Goal: Information Seeking & Learning: Learn about a topic

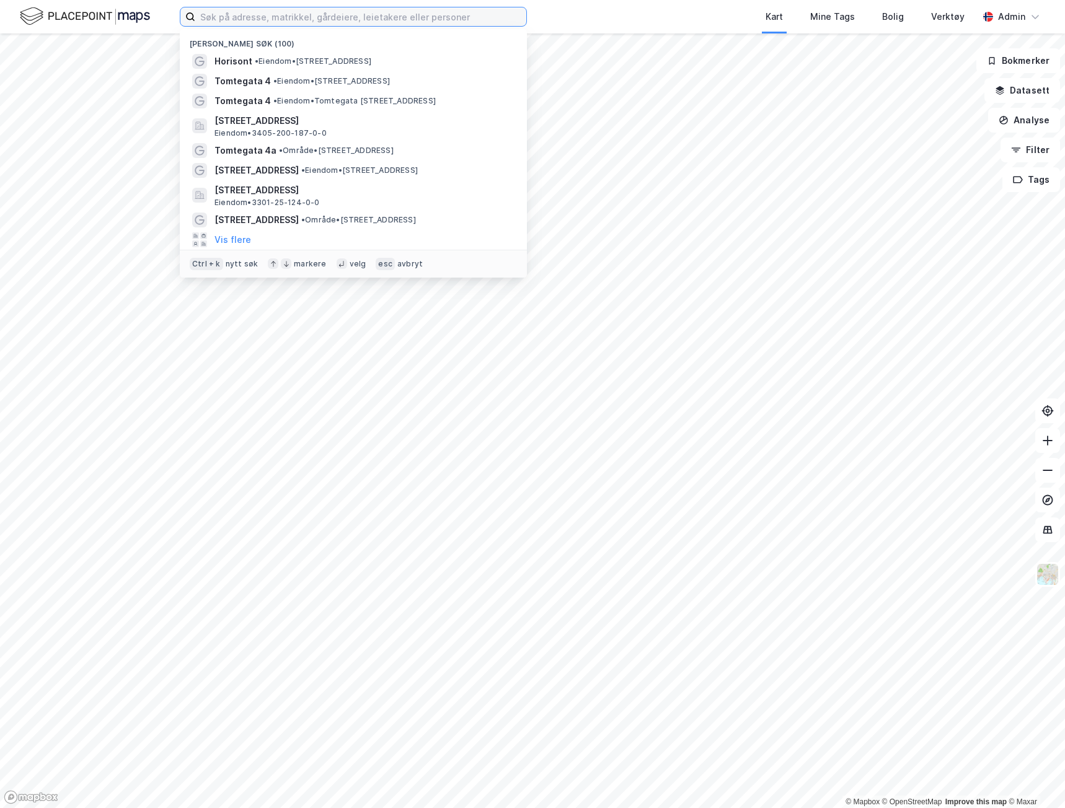
click at [290, 19] on input at bounding box center [360, 16] width 331 height 19
paste input "[GEOGRAPHIC_DATA]"
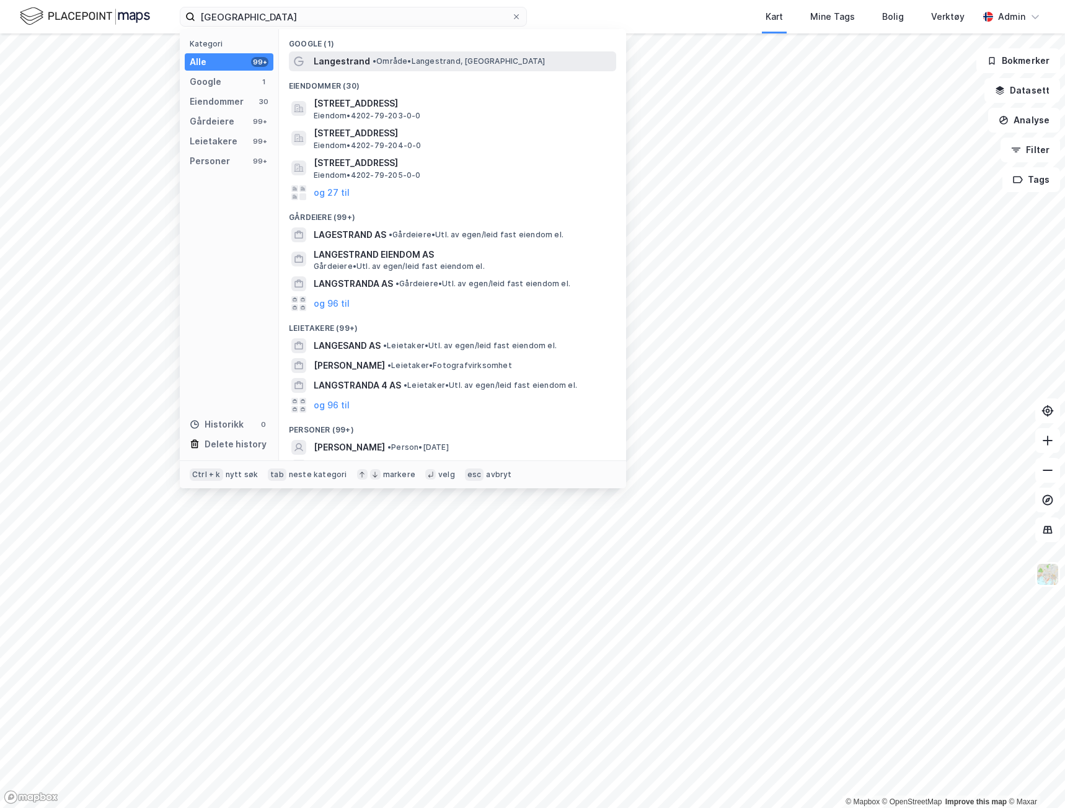
click at [363, 59] on span "Langestrand" at bounding box center [342, 61] width 56 height 15
drag, startPoint x: 286, startPoint y: 24, endPoint x: 99, endPoint y: 6, distance: 187.5
click at [99, 6] on div "[GEOGRAPHIC_DATA] Kategori Alle 99+ Google 1 Eiendommer 30 Gårdeiere 99+ Leieta…" at bounding box center [532, 16] width 1065 height 33
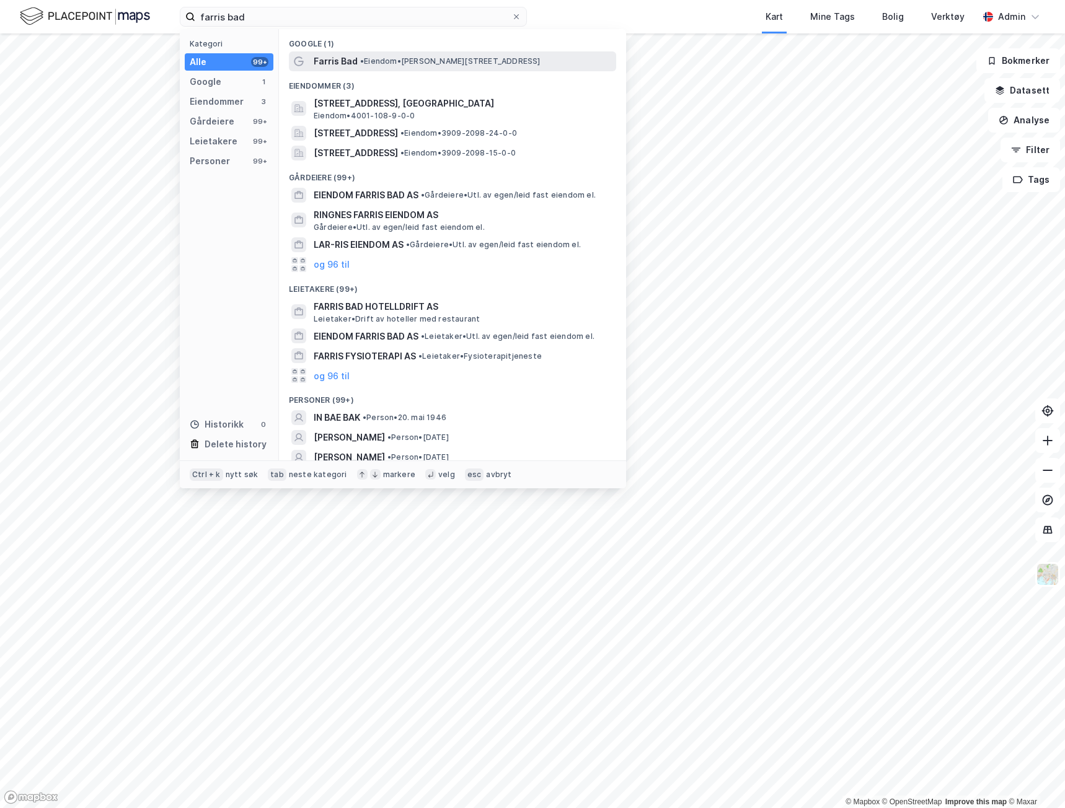
click at [373, 64] on span "• Eiendom • [PERSON_NAME][STREET_ADDRESS]" at bounding box center [450, 61] width 180 height 10
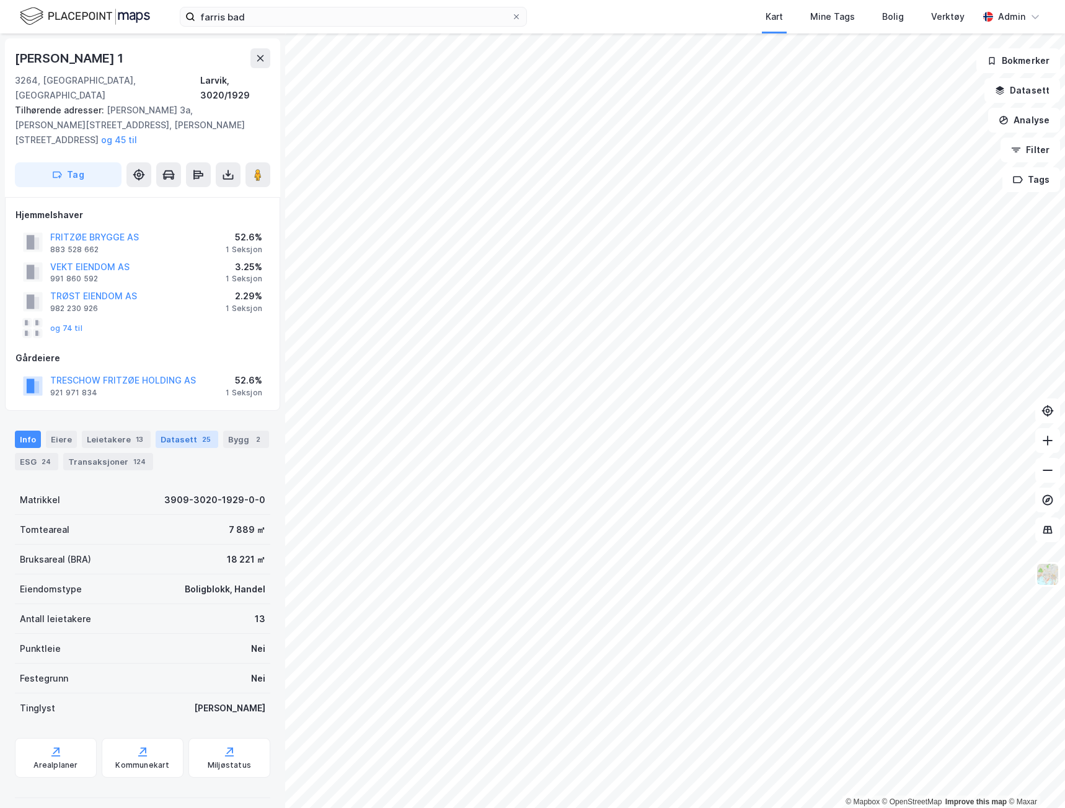
click at [177, 431] on div "Datasett 25" at bounding box center [187, 439] width 63 height 17
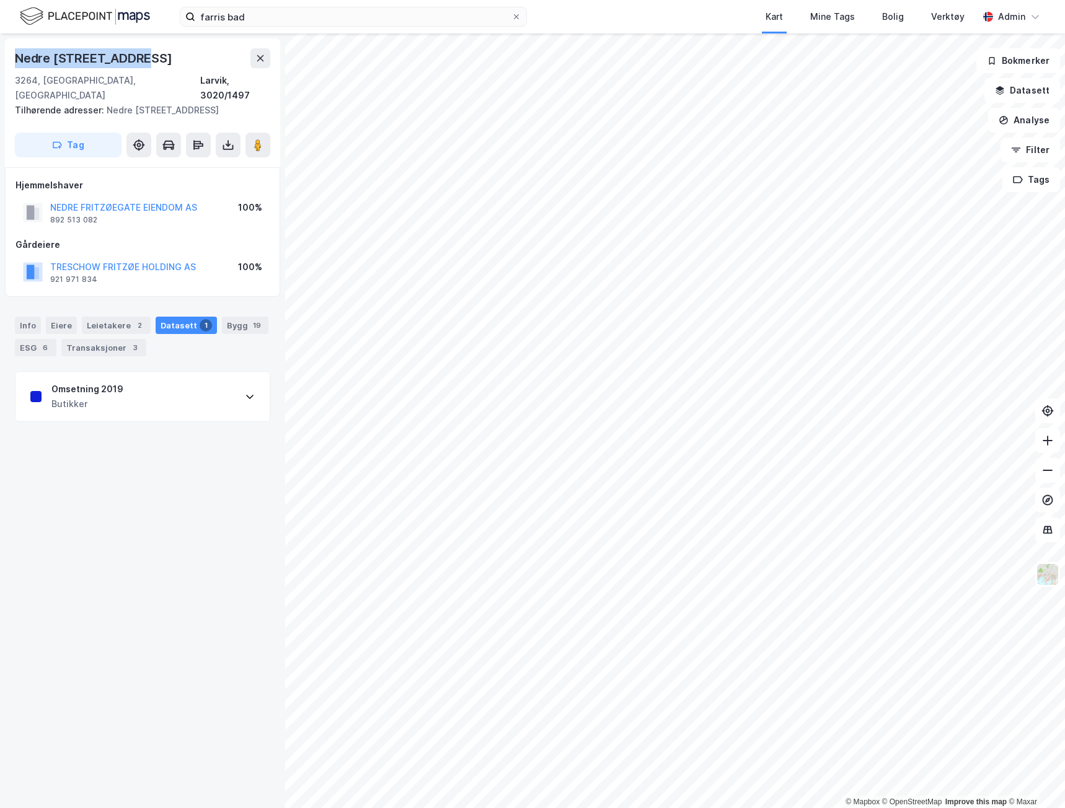
drag, startPoint x: 133, startPoint y: 60, endPoint x: 17, endPoint y: 63, distance: 116.0
click at [17, 63] on div "Nedre [STREET_ADDRESS]" at bounding box center [142, 58] width 255 height 20
copy div "Nedre [STREET_ADDRESS]"
click at [124, 340] on div "Transaksjoner 3" at bounding box center [103, 347] width 85 height 17
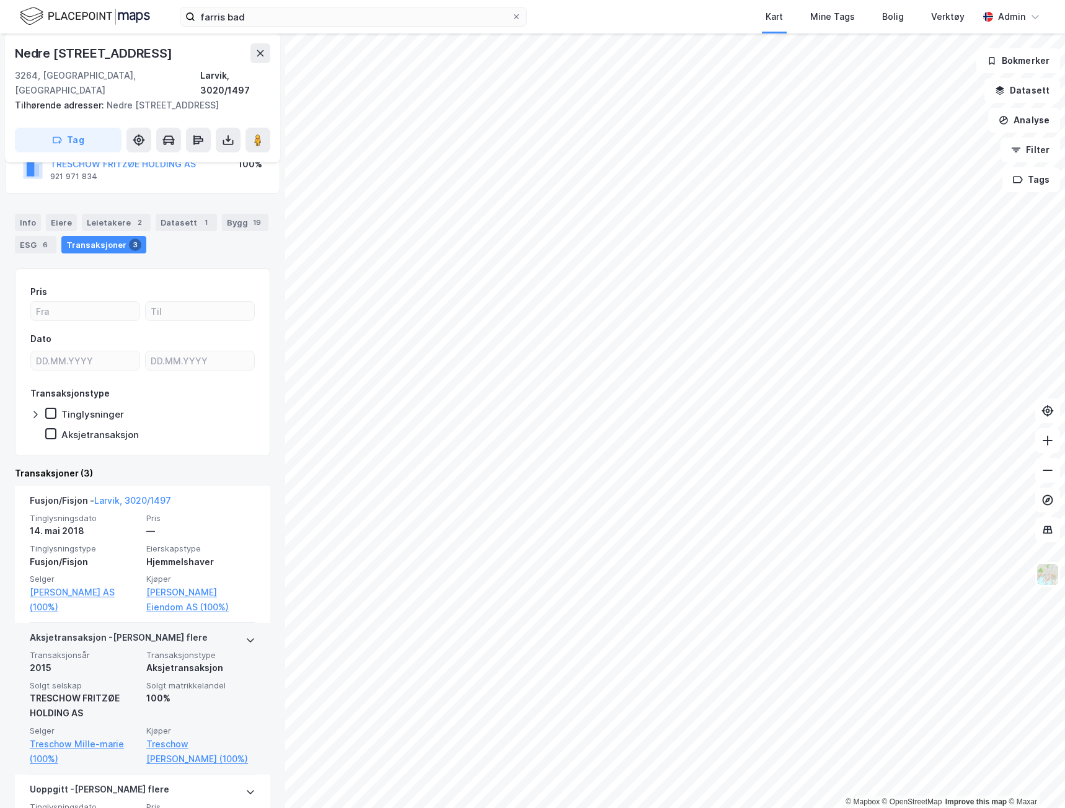
scroll to position [82, 0]
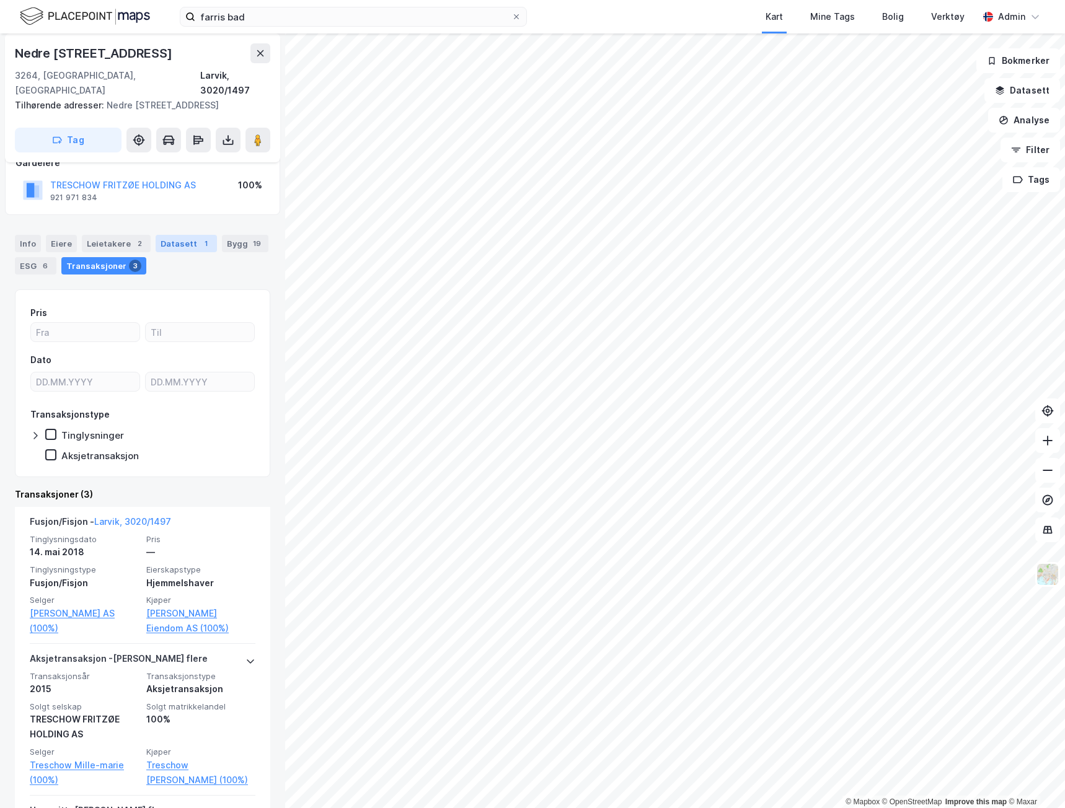
click at [200, 237] on div "1" at bounding box center [206, 243] width 12 height 12
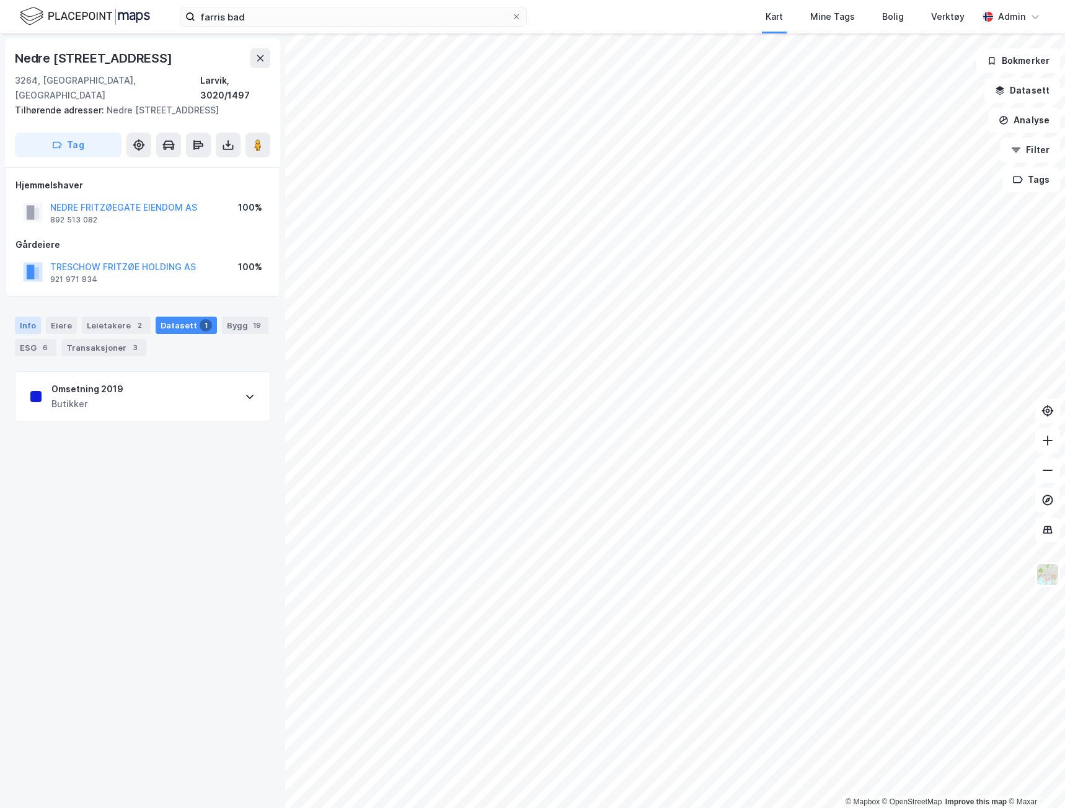
click at [30, 317] on div "Info" at bounding box center [28, 325] width 26 height 17
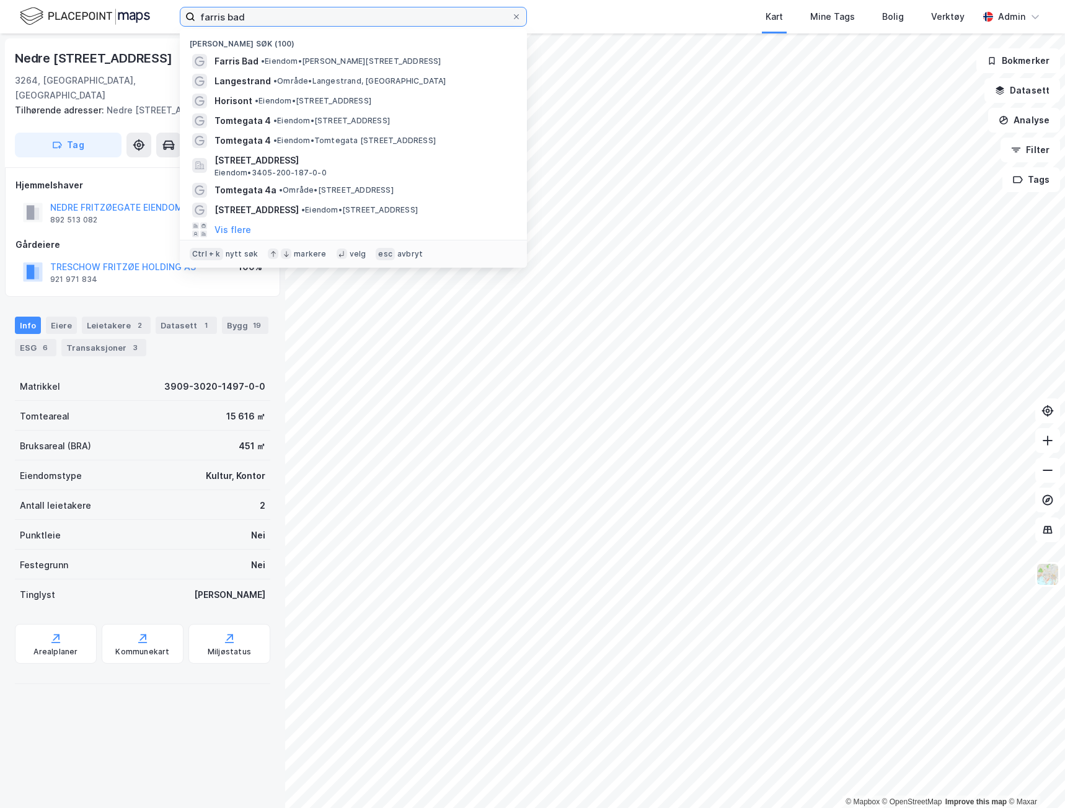
drag, startPoint x: 241, startPoint y: 22, endPoint x: 122, endPoint y: 9, distance: 119.7
click at [124, 11] on div "farris bad Nylige søk (100) Farris Bad • Eiendom • [STREET_ADDRESS] • Område • …" at bounding box center [532, 16] width 1065 height 33
paste input "Sjøsiden Horten"
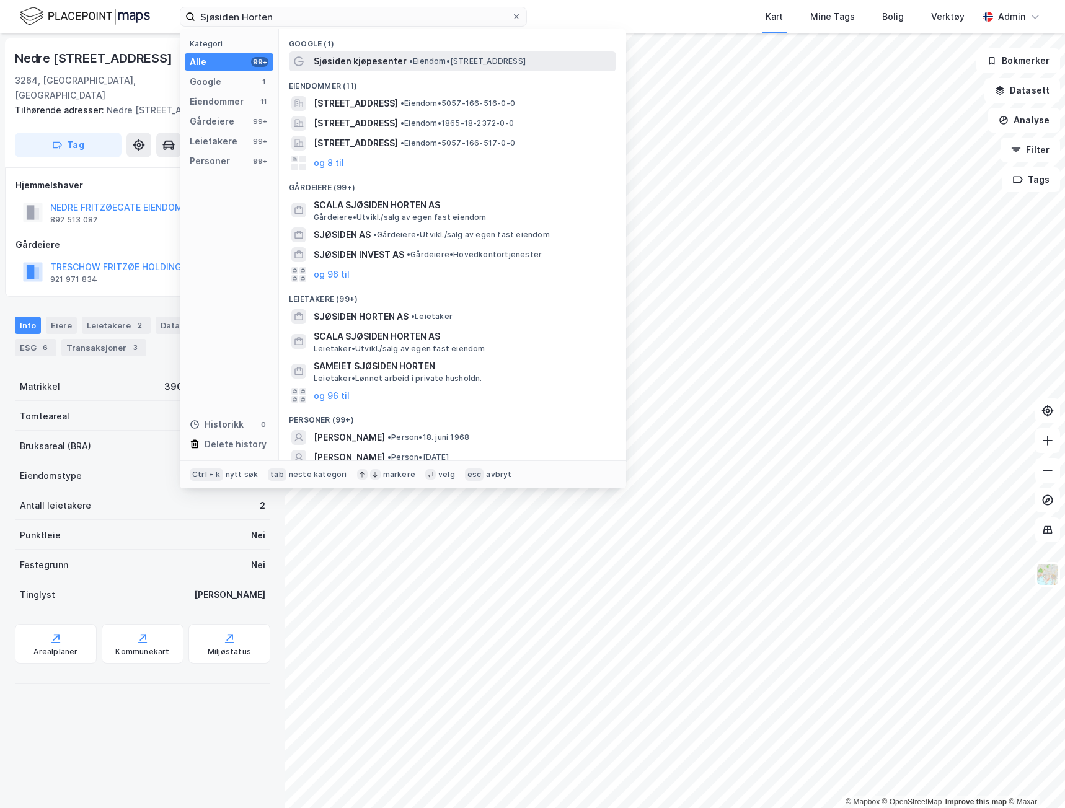
click at [409, 68] on div "Sjøsiden kjøpesenter • Eiendom • [STREET_ADDRESS]" at bounding box center [452, 61] width 327 height 20
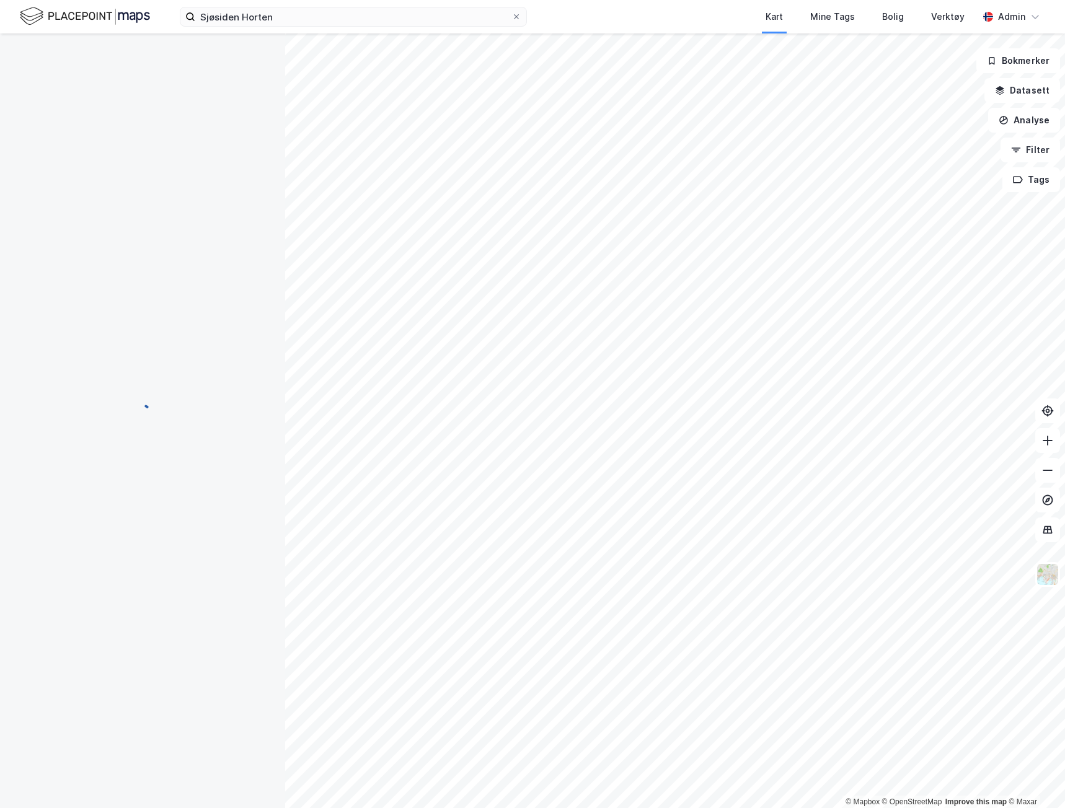
scroll to position [66, 0]
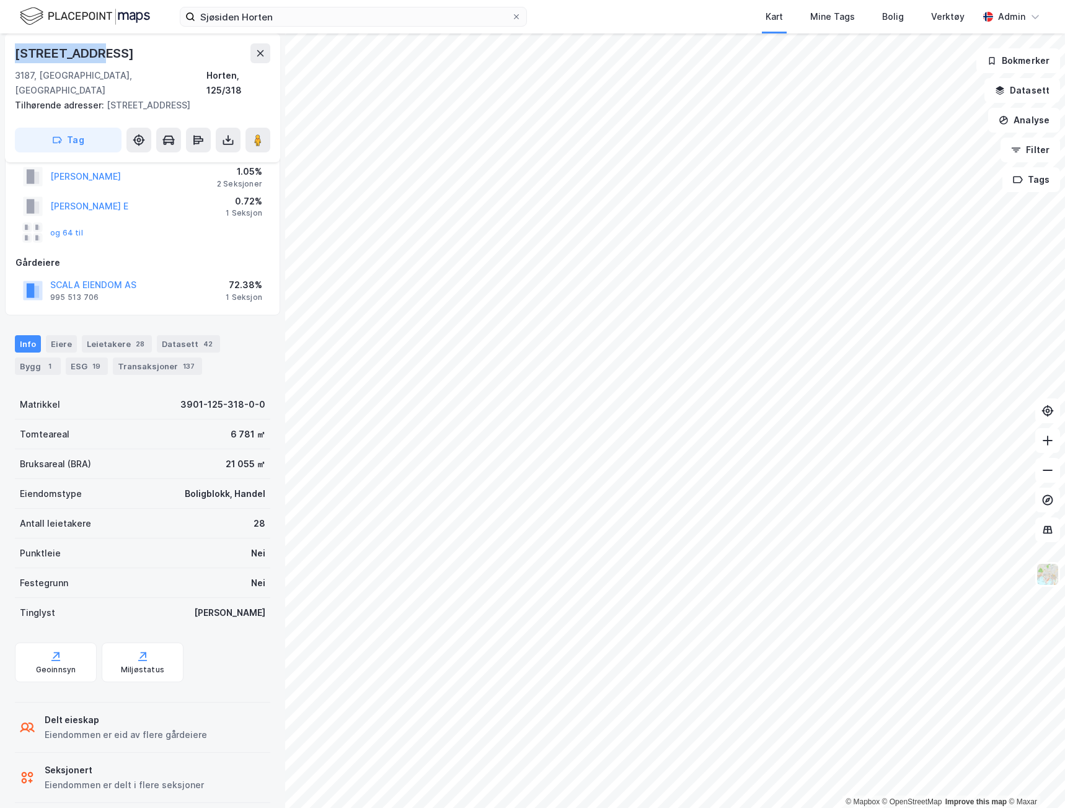
drag, startPoint x: 93, startPoint y: 56, endPoint x: 7, endPoint y: 55, distance: 85.6
click at [7, 55] on div "[STREET_ADDRESS] Tilhørende adresser: [STREET_ADDRESS] Tag" at bounding box center [142, 97] width 275 height 129
copy div "[STREET_ADDRESS]"
click at [184, 335] on div "Datasett 42" at bounding box center [188, 343] width 63 height 17
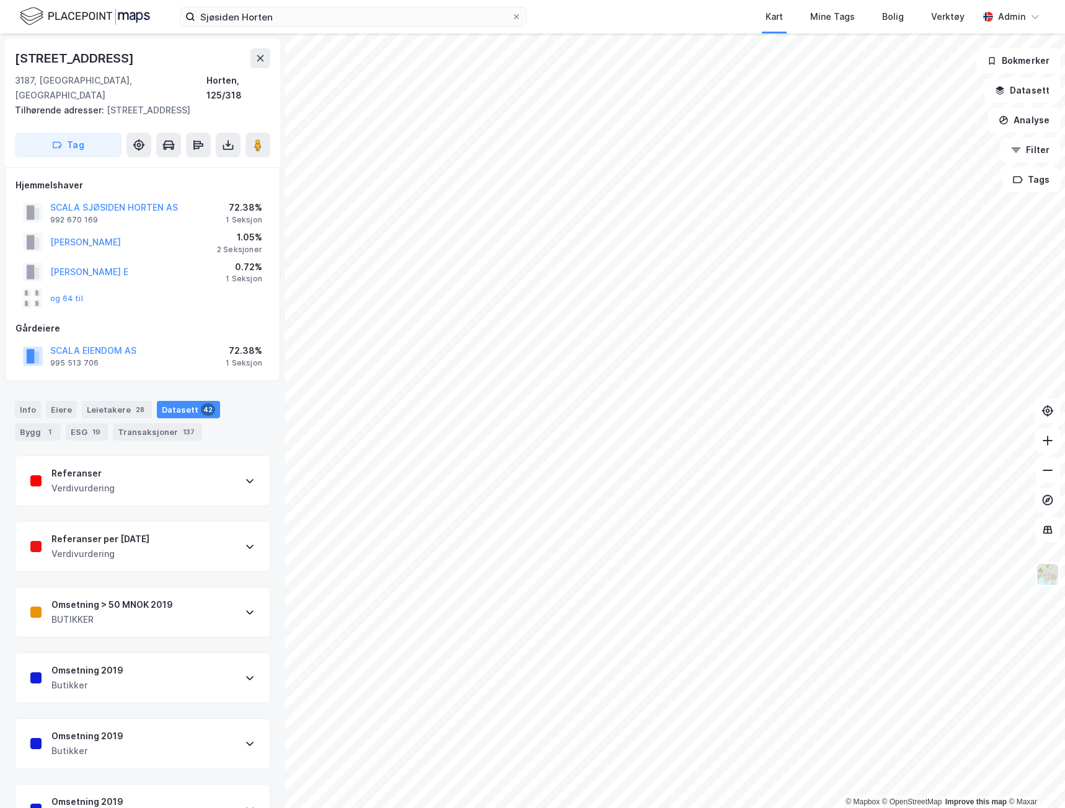
click at [100, 466] on div "Referanser" at bounding box center [82, 473] width 63 height 15
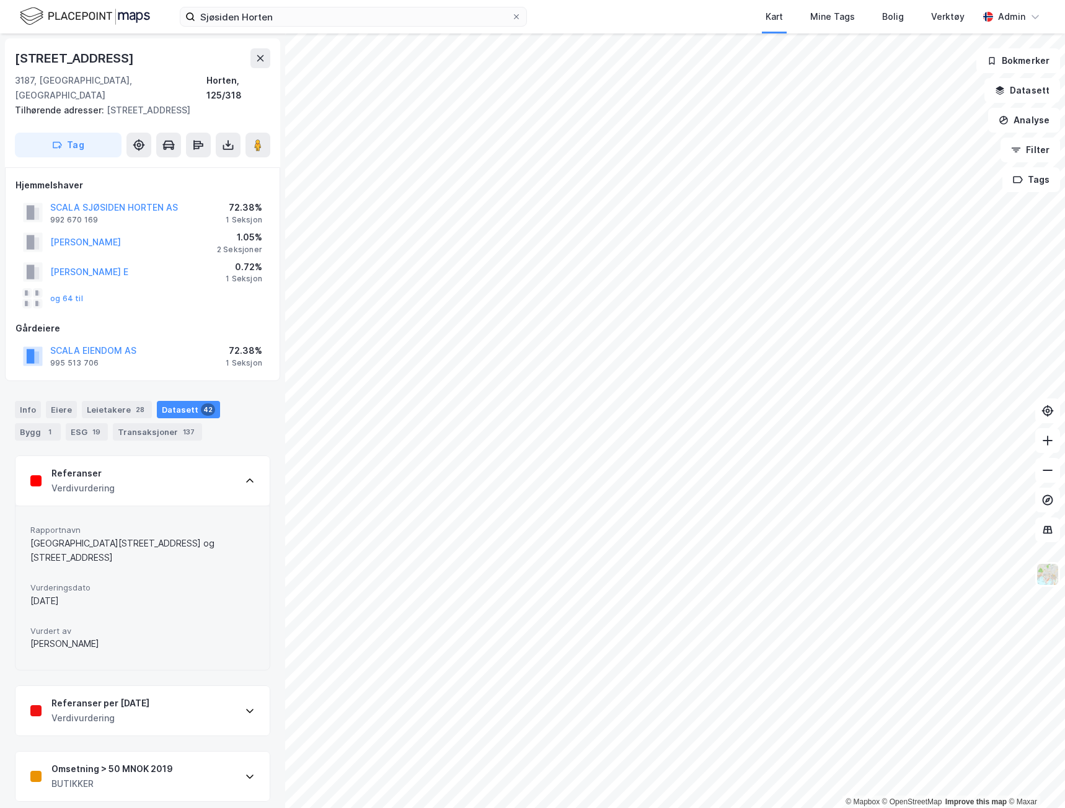
click at [100, 466] on div "Referanser" at bounding box center [82, 473] width 63 height 15
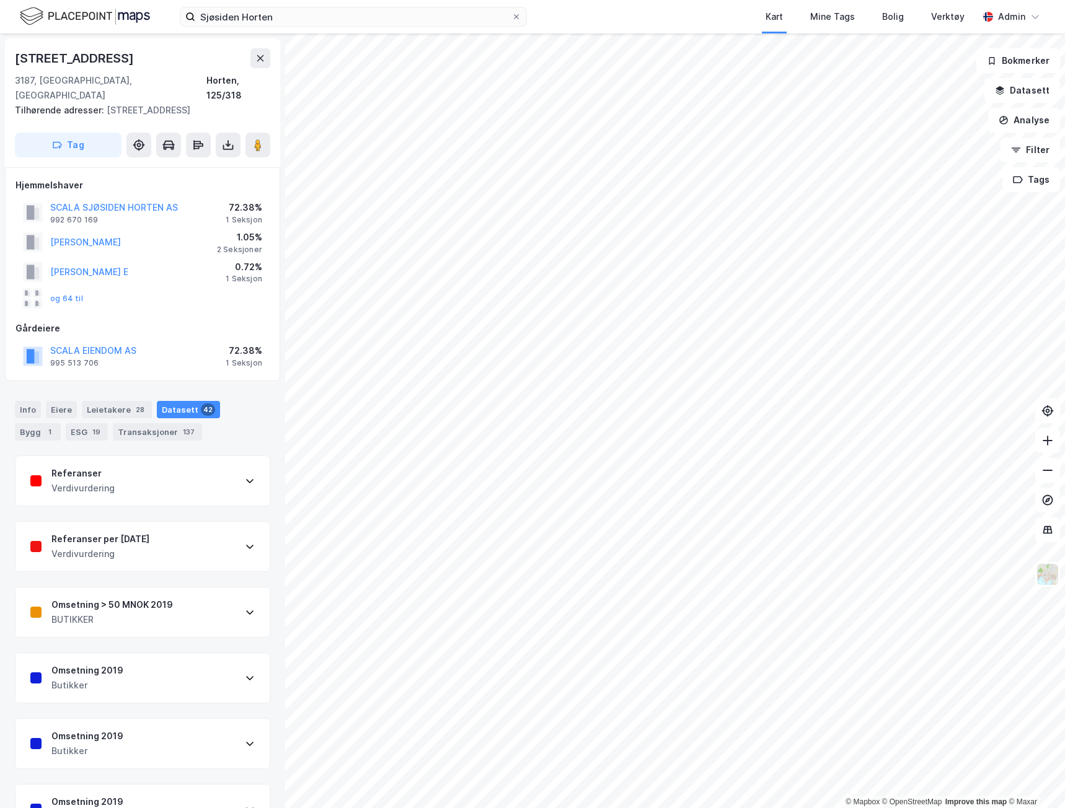
click at [130, 522] on div "Referanser per [DATE] Verdivurdering" at bounding box center [142, 547] width 254 height 50
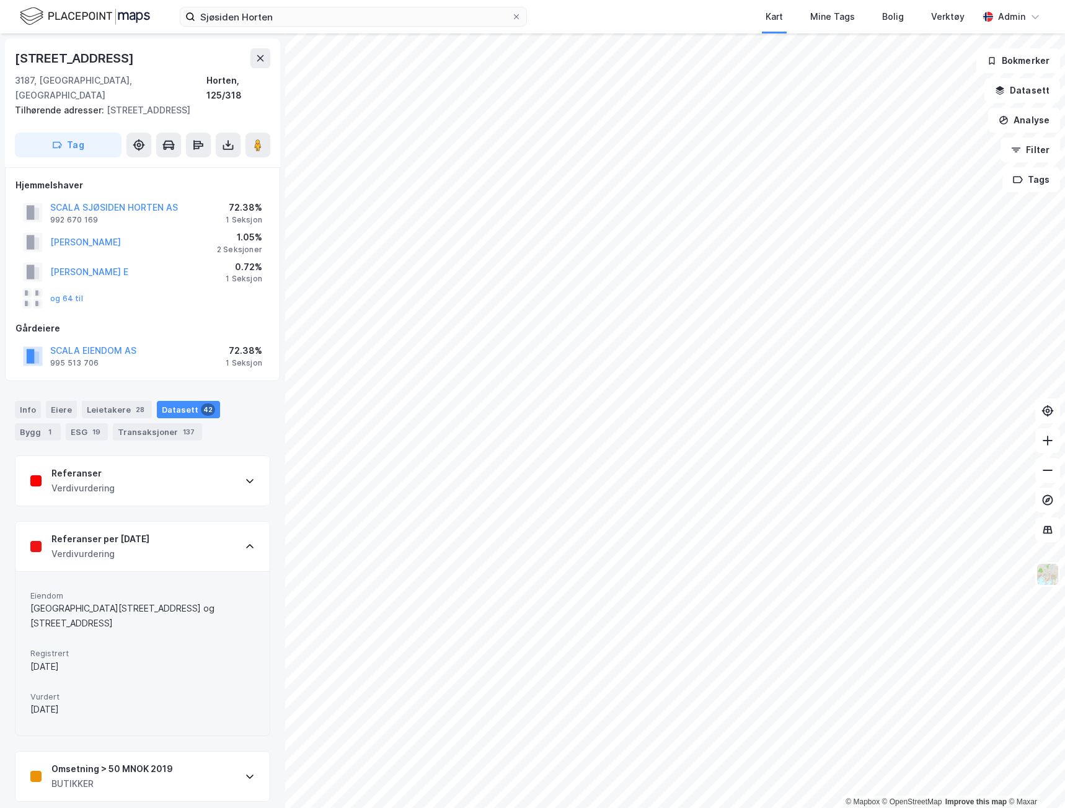
click at [128, 522] on div "Referanser per [DATE] Verdivurdering" at bounding box center [142, 547] width 254 height 50
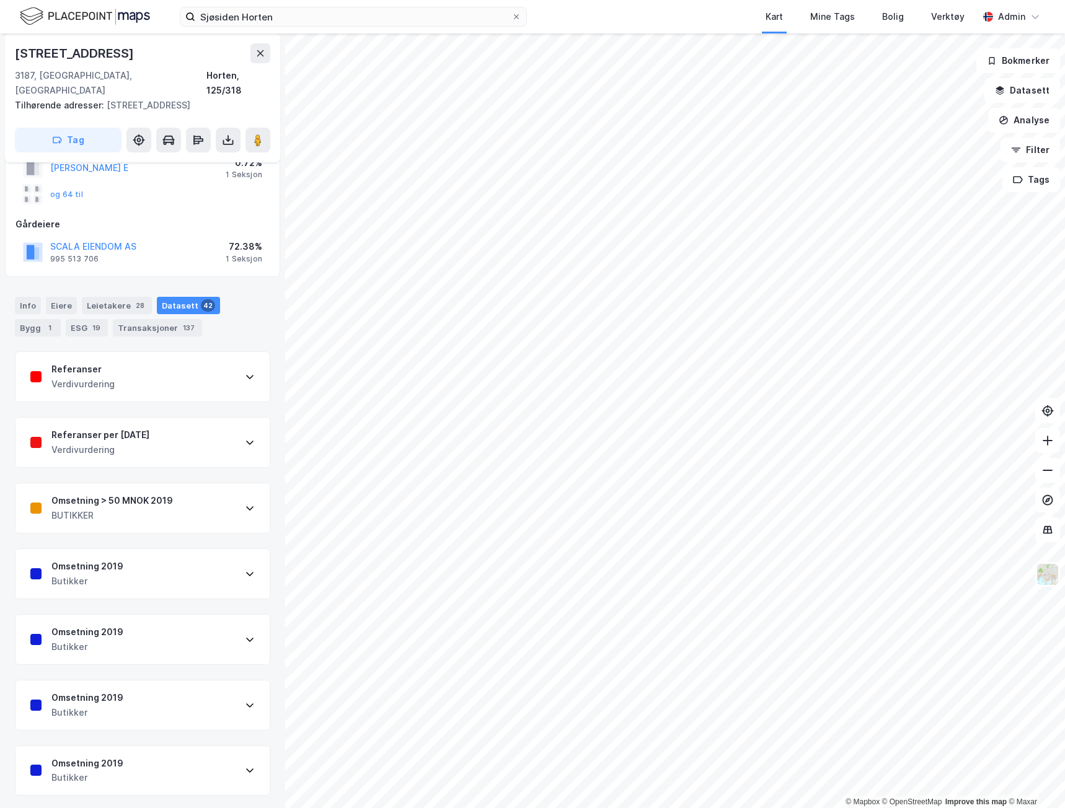
scroll to position [124, 0]
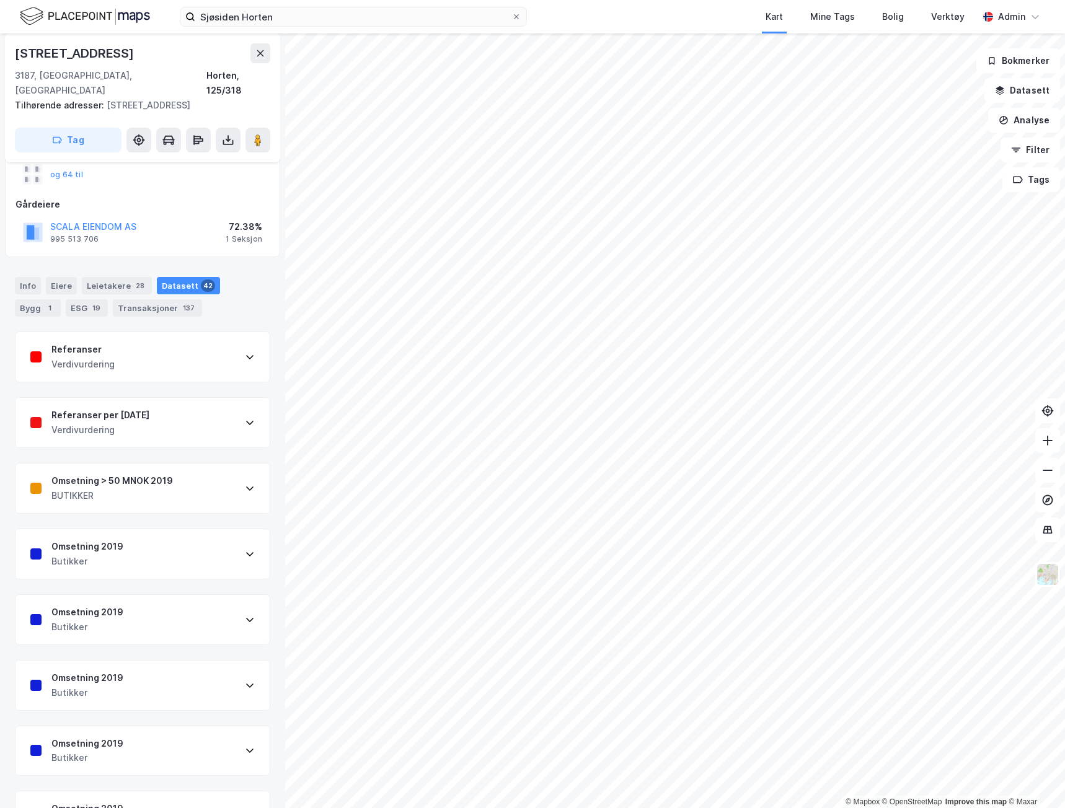
click at [149, 464] on div "Omsetning > 50 MNOK 2019 BUTIKKER" at bounding box center [142, 489] width 254 height 50
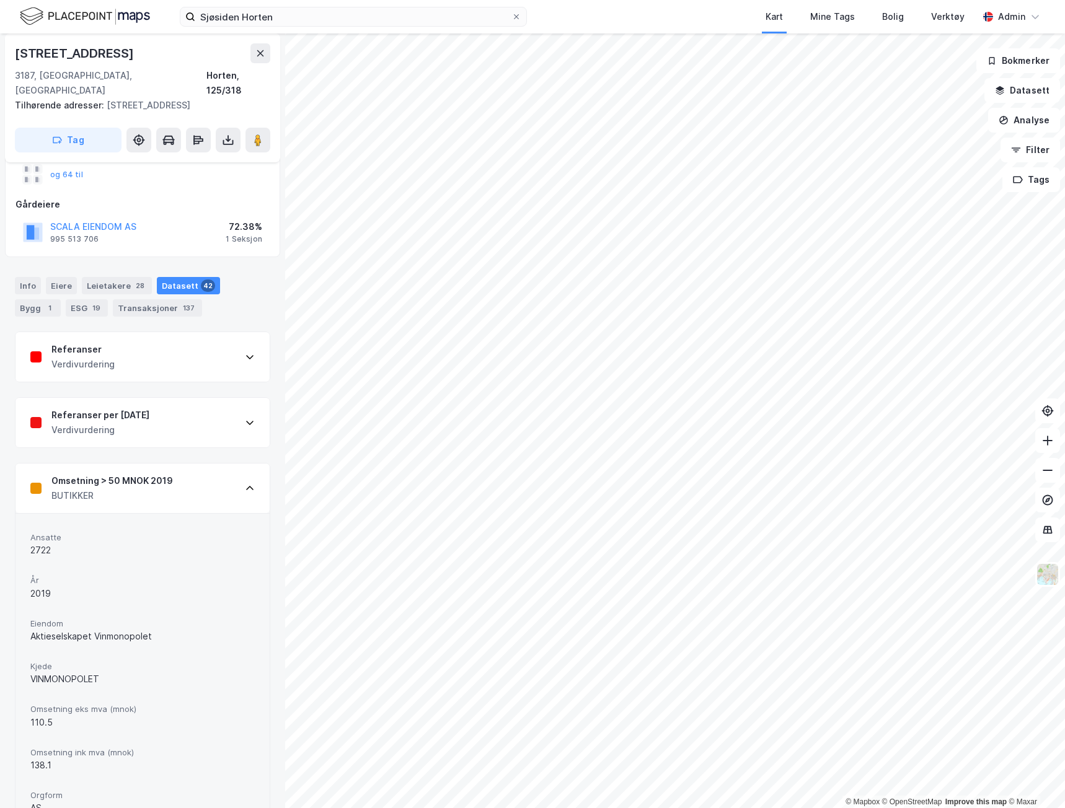
click at [121, 489] on div "BUTIKKER" at bounding box center [112, 496] width 122 height 15
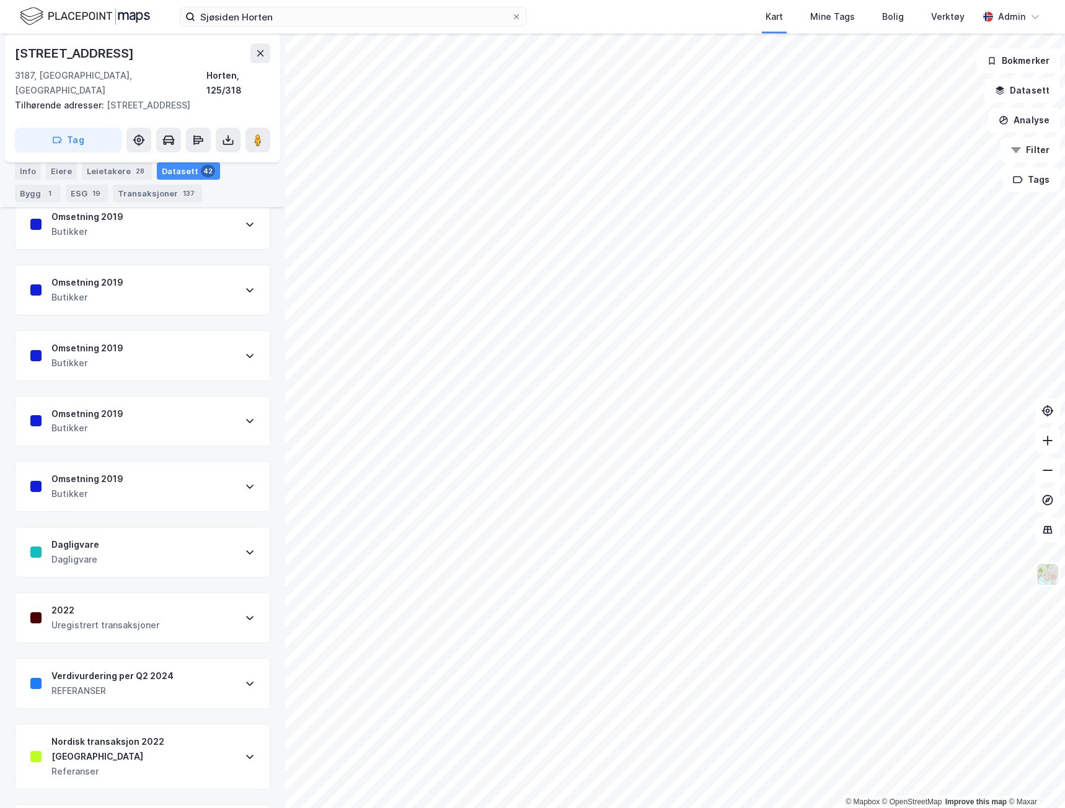
scroll to position [2170, 0]
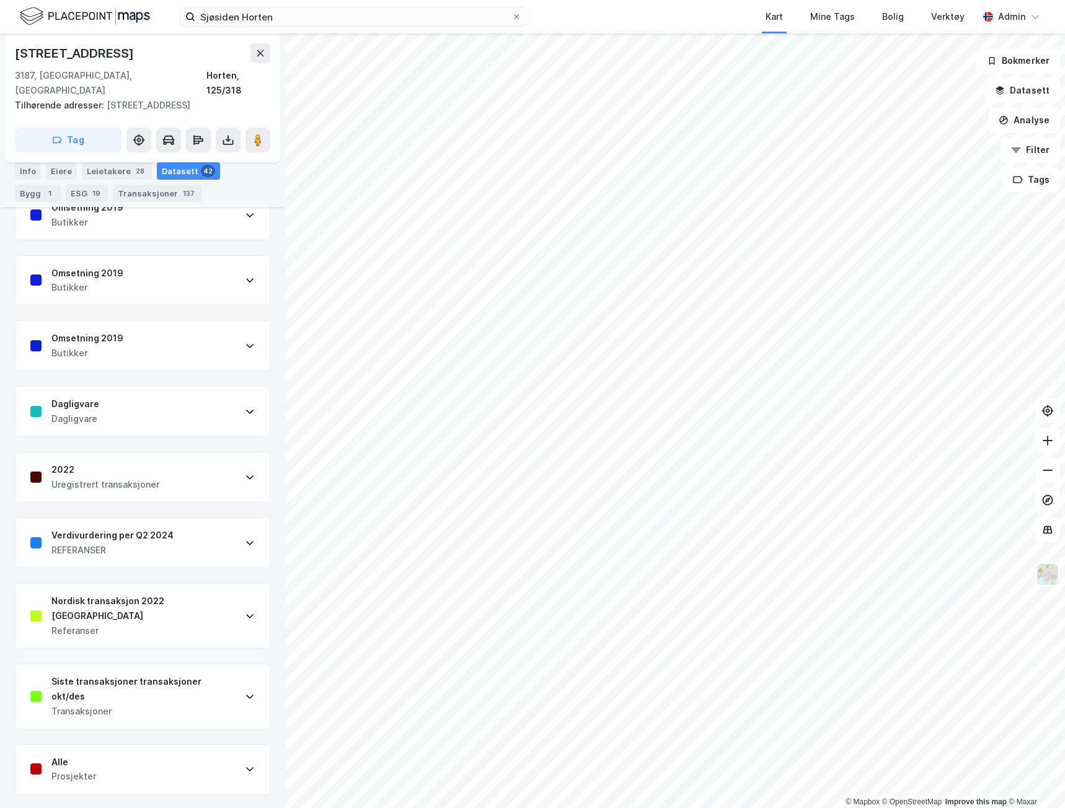
click at [157, 387] on div "Dagligvare Dagligvare" at bounding box center [142, 412] width 254 height 50
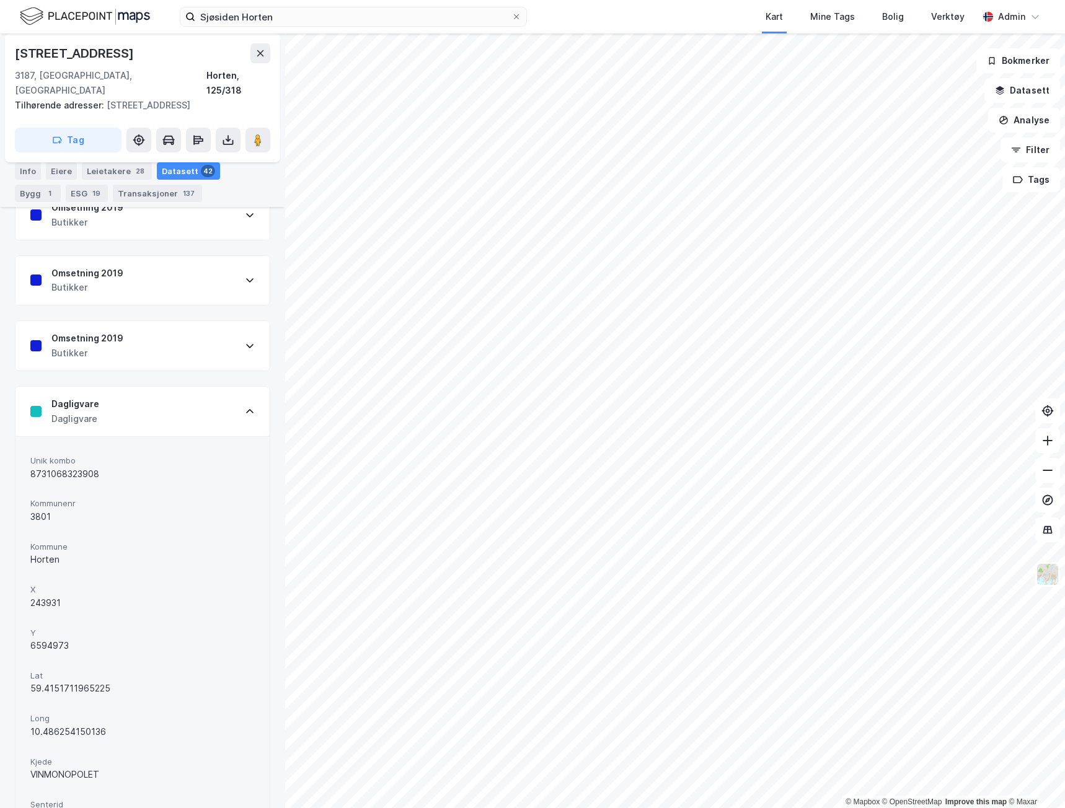
click at [126, 409] on div "Dagligvare Dagligvare" at bounding box center [142, 412] width 254 height 50
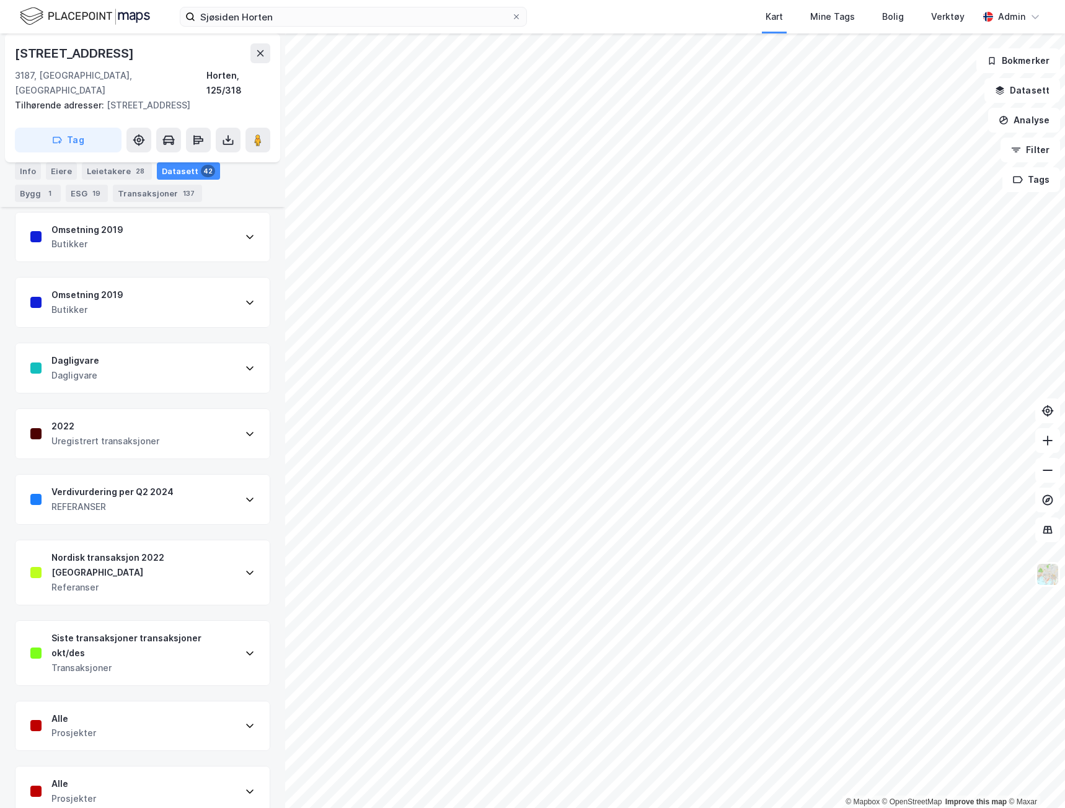
scroll to position [2232, 0]
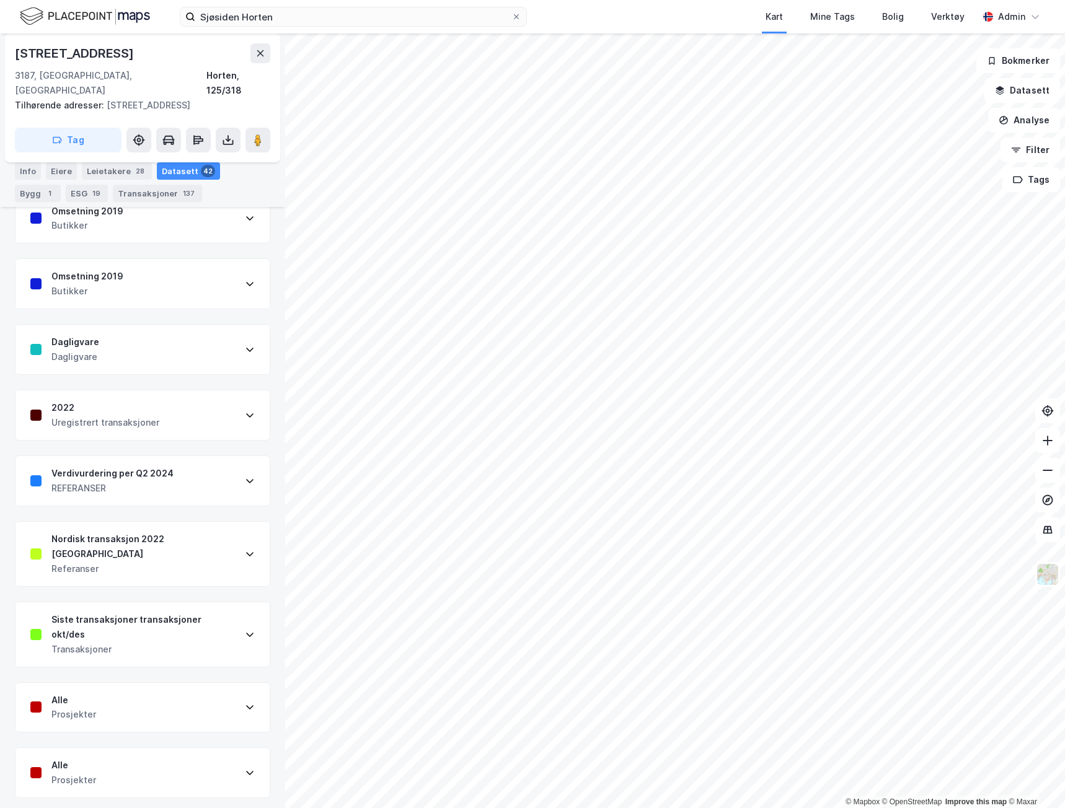
click at [126, 612] on div "Siste transaksjoner transaksjoner okt/des" at bounding box center [143, 627] width 184 height 30
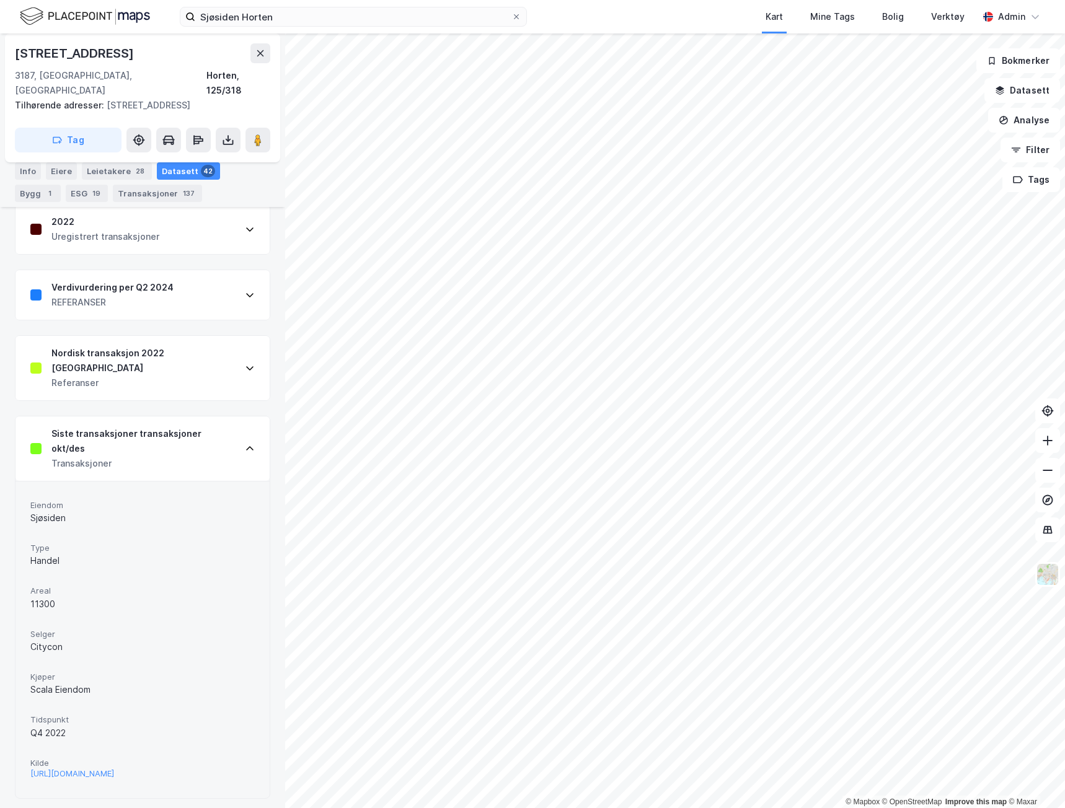
scroll to position [2356, 0]
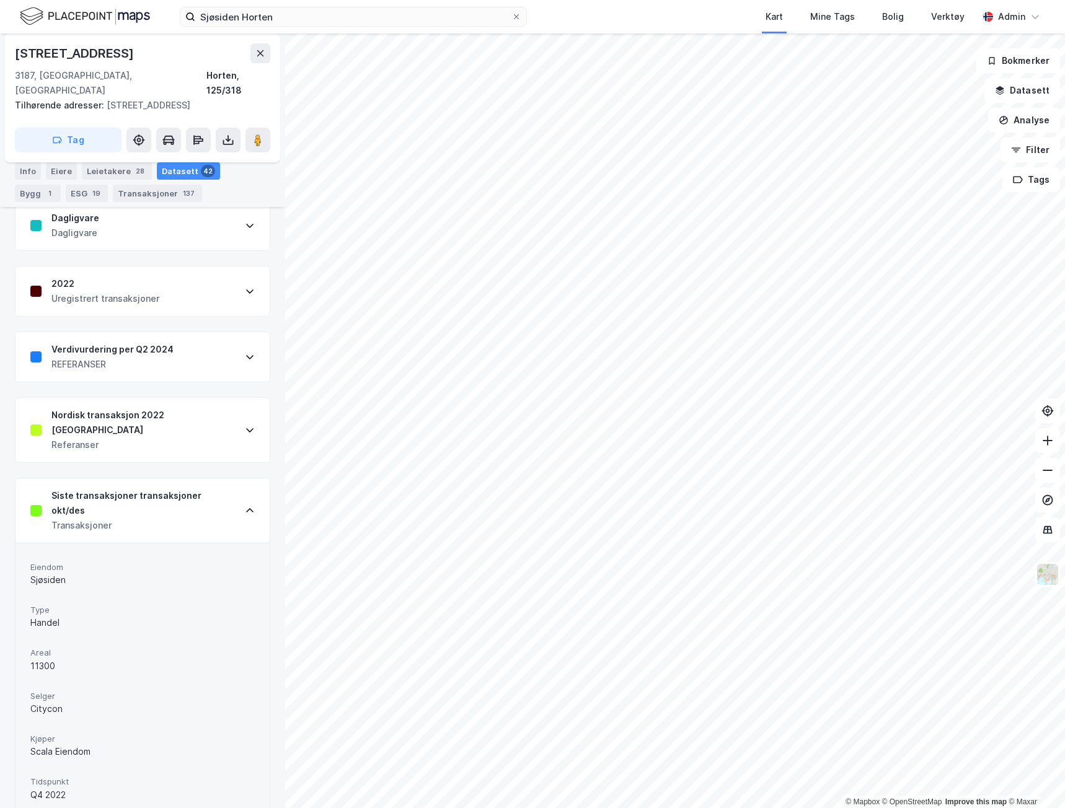
click at [108, 489] on div "Siste transaksjoner transaksjoner okt/des" at bounding box center [143, 504] width 184 height 30
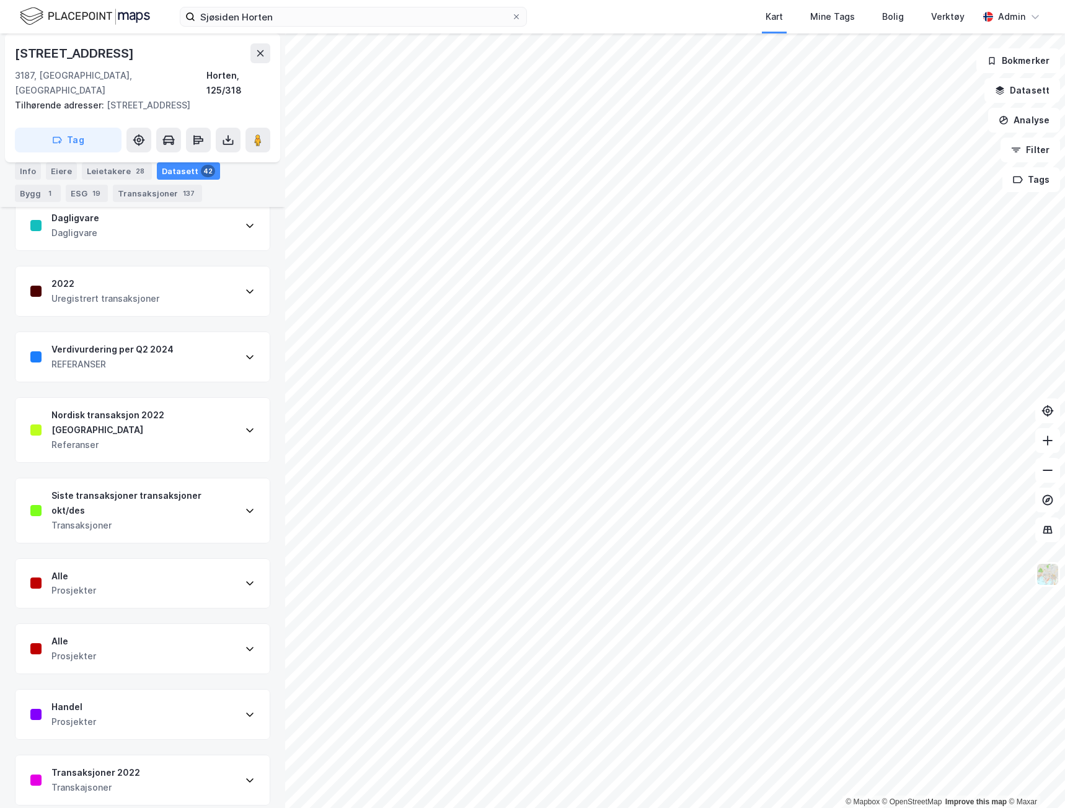
click at [91, 489] on div "Siste transaksjoner transaksjoner okt/des" at bounding box center [143, 504] width 184 height 30
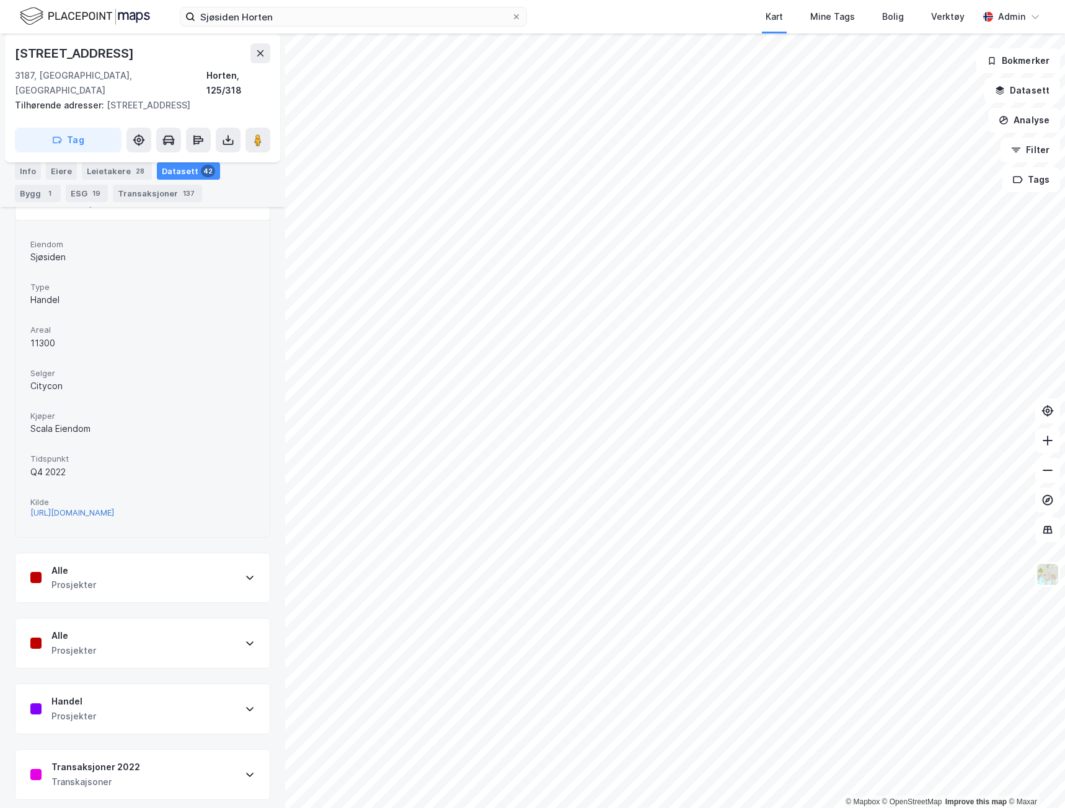
scroll to position [2604, 0]
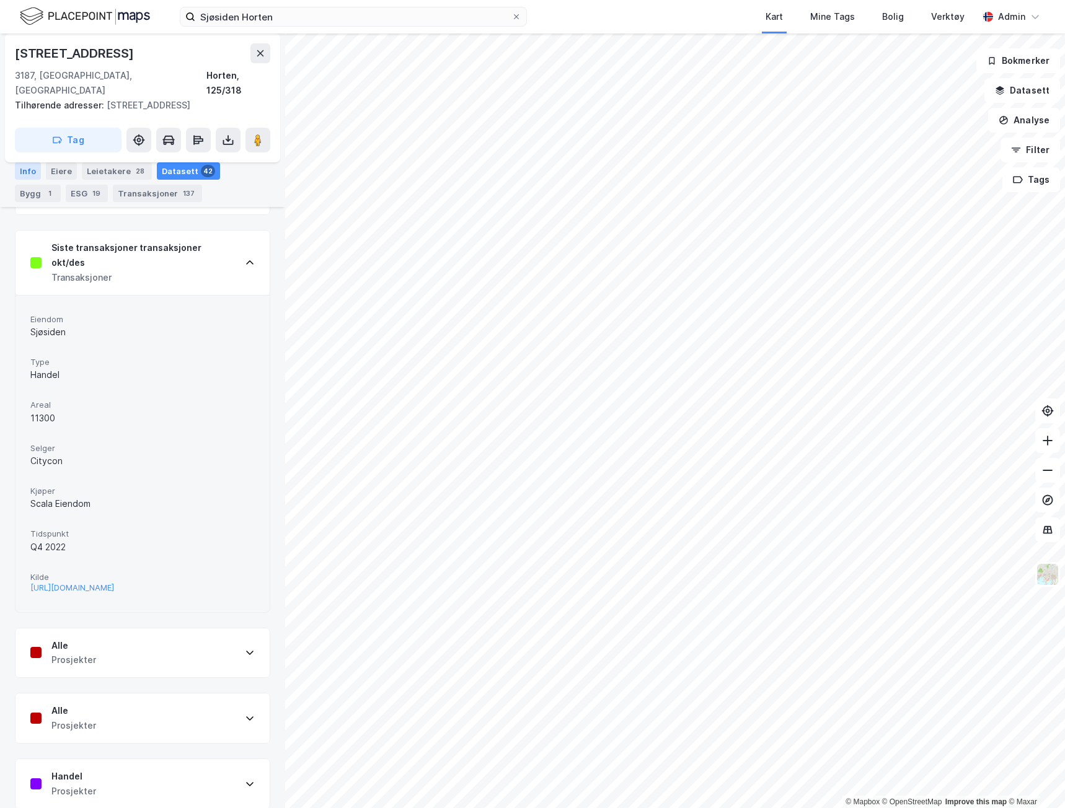
click at [35, 167] on div "Info" at bounding box center [28, 170] width 26 height 17
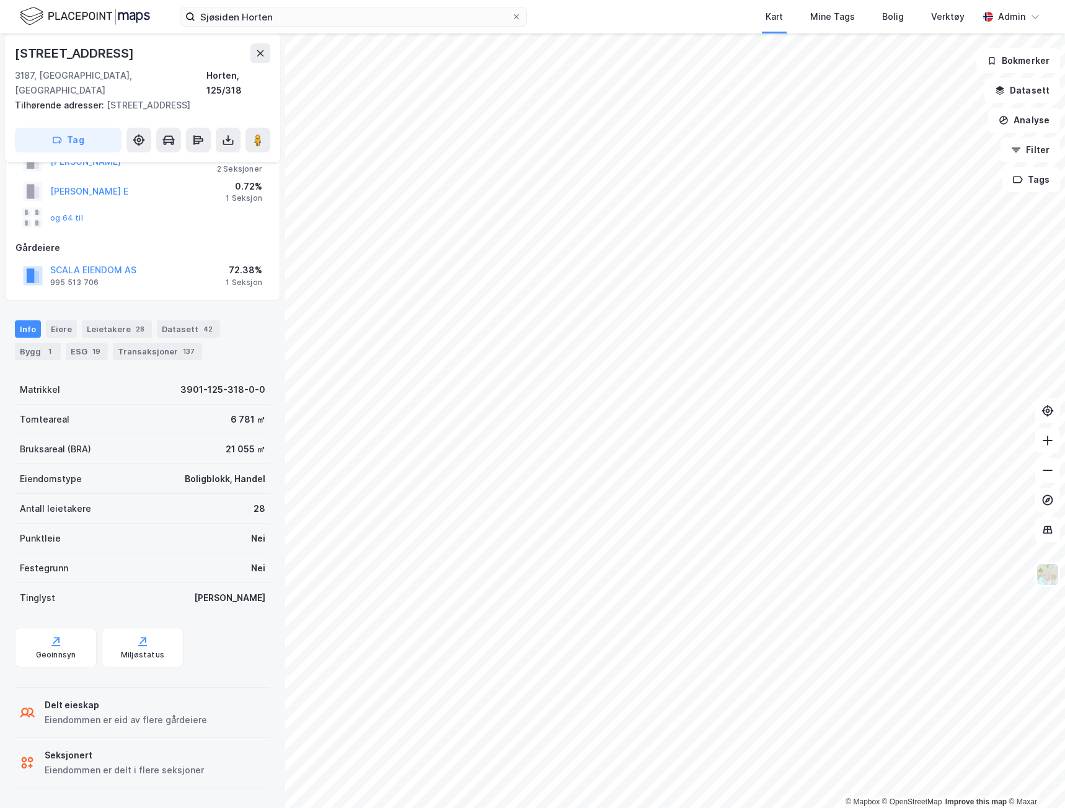
scroll to position [66, 0]
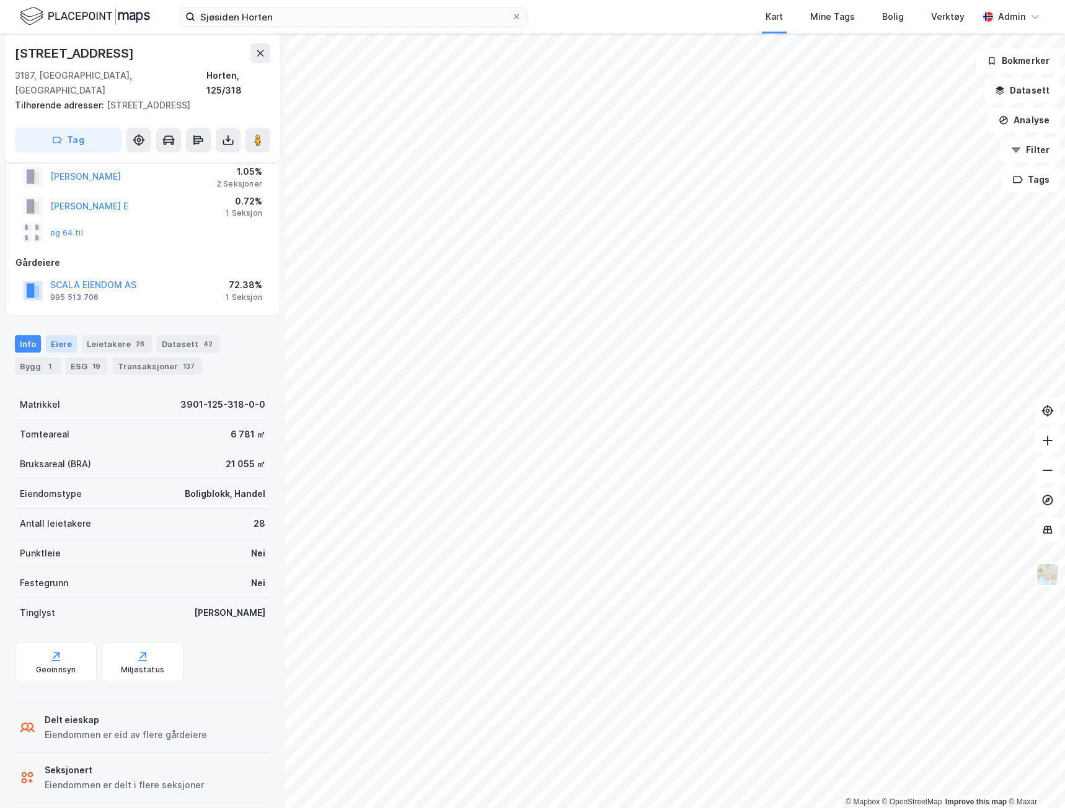
drag, startPoint x: 54, startPoint y: 357, endPoint x: 66, endPoint y: 389, distance: 34.3
click at [66, 358] on div "ESG 19" at bounding box center [87, 366] width 42 height 17
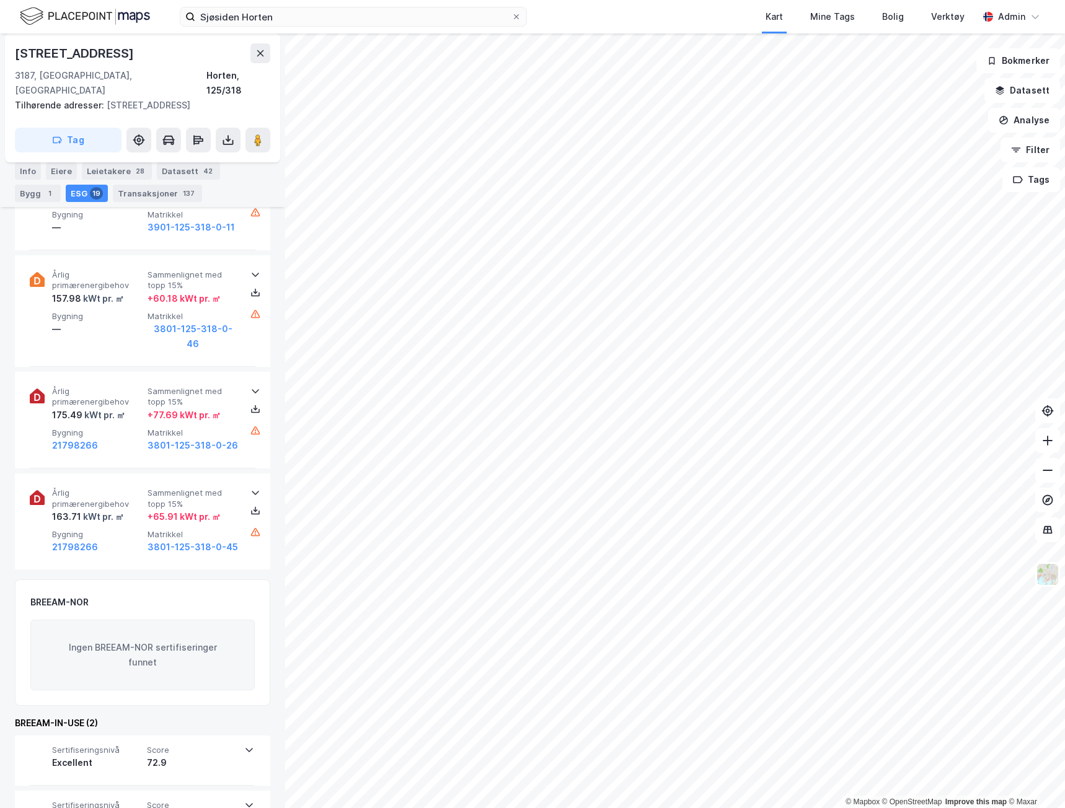
scroll to position [1943, 0]
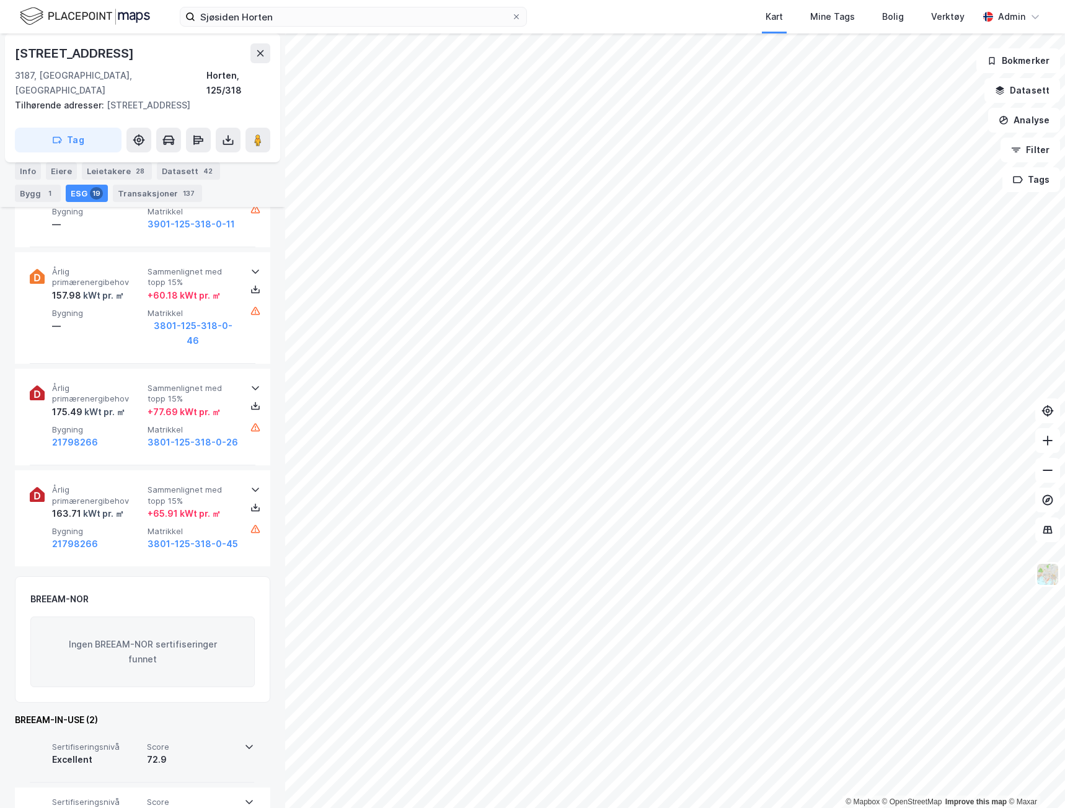
click at [192, 733] on div "Sertifiseringsnivå Excellent Score 72.9" at bounding box center [142, 758] width 224 height 50
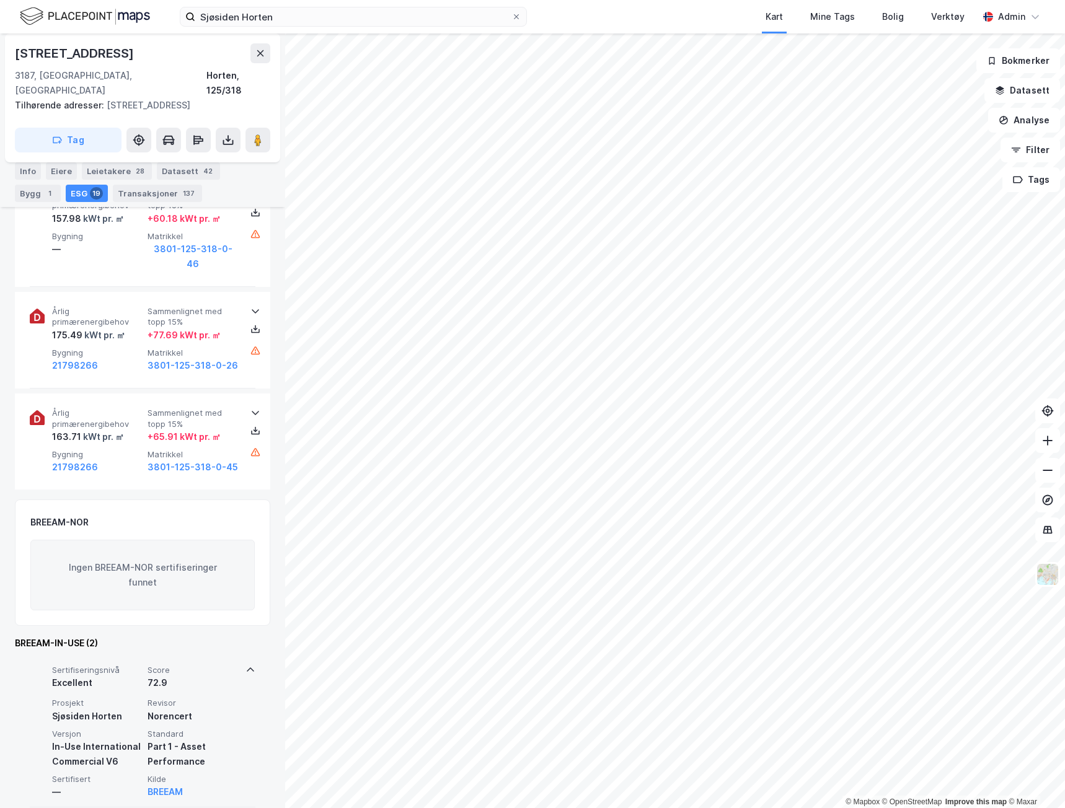
scroll to position [2045, 0]
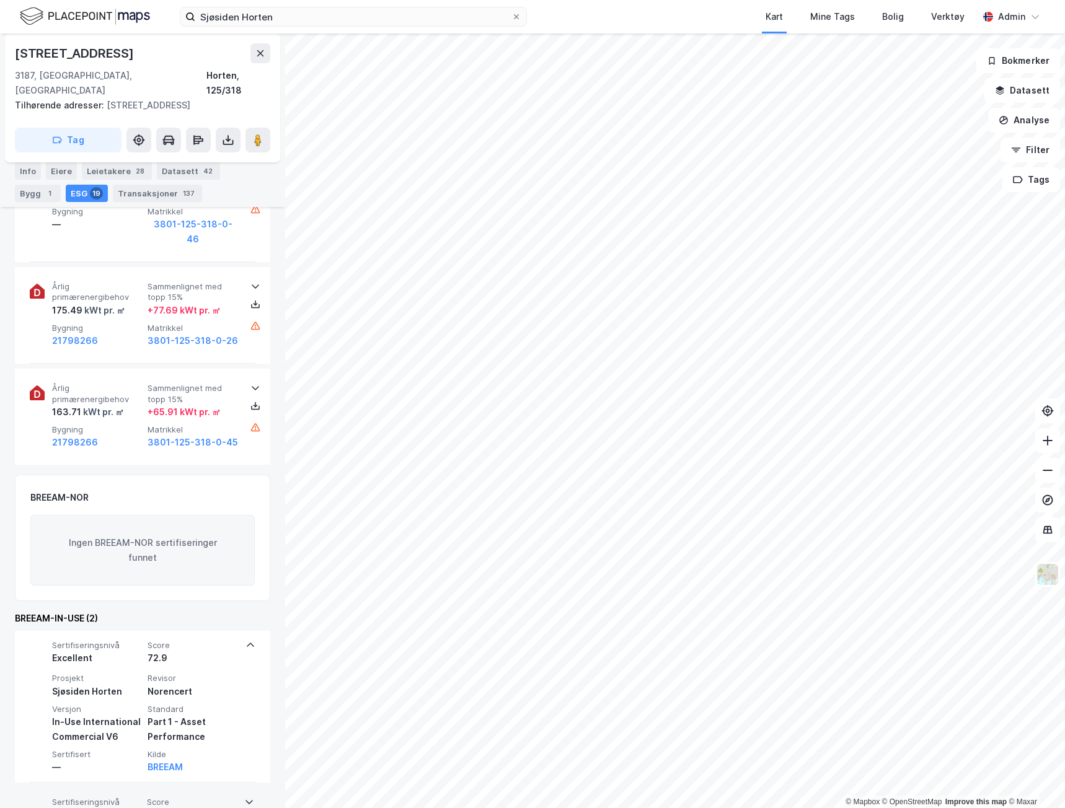
click at [196, 790] on div "Sertifiseringsnivå Very good Score 62.9" at bounding box center [142, 813] width 224 height 50
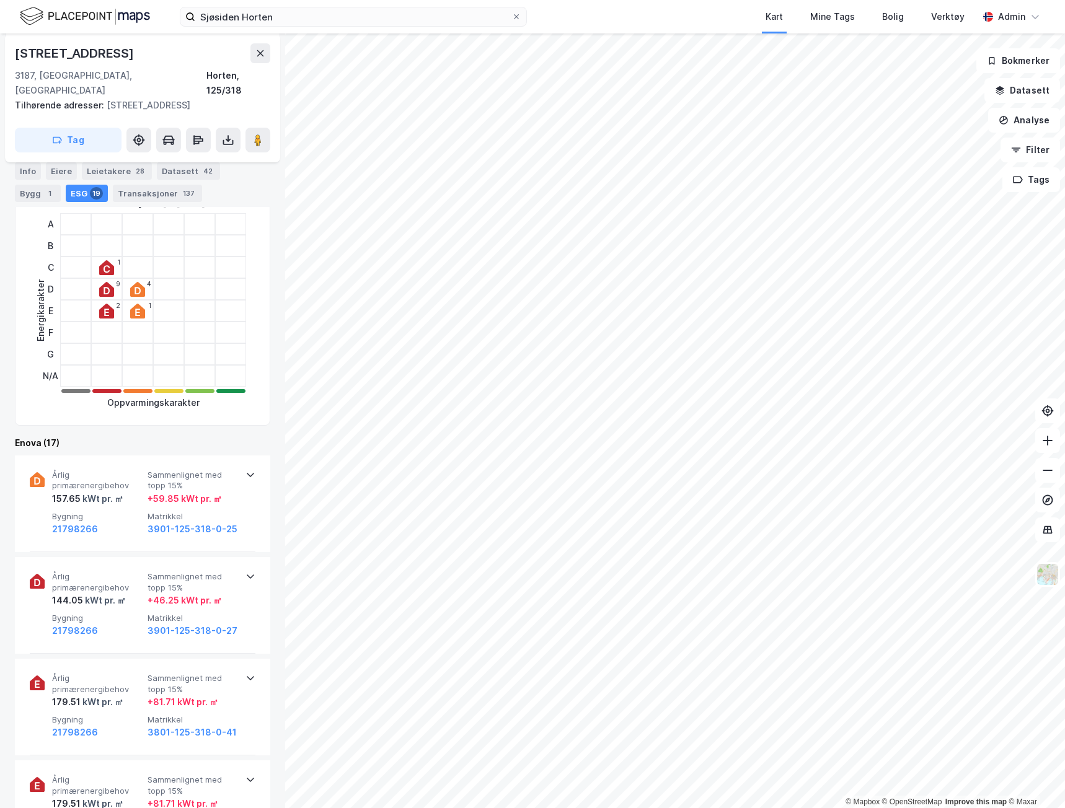
scroll to position [177, 0]
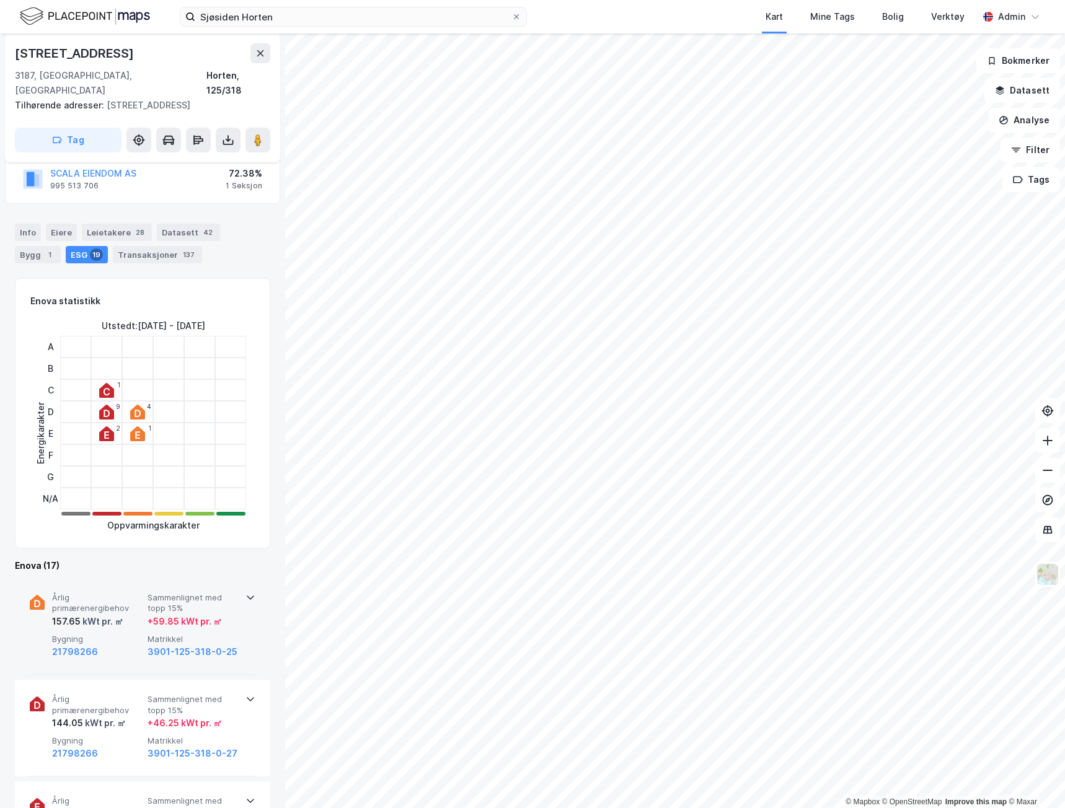
click at [127, 634] on span "Bygning" at bounding box center [97, 639] width 91 height 11
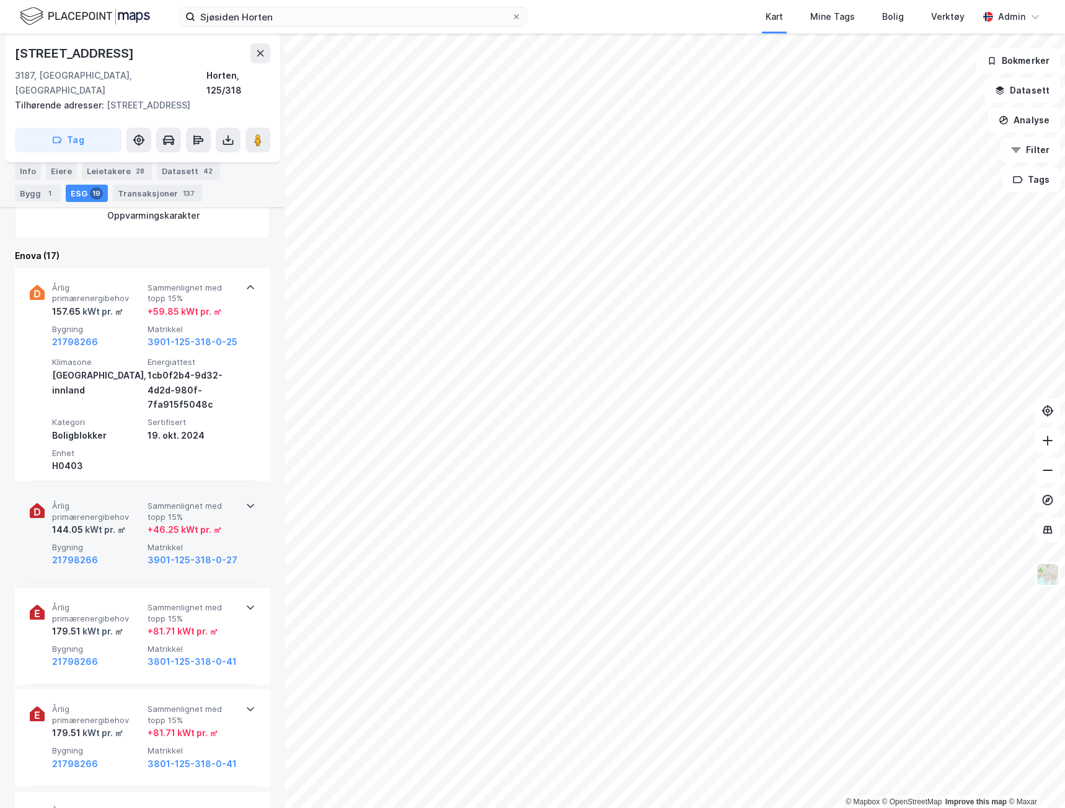
click at [132, 526] on div "Årlig primærenergibehov 144.05 kWt pr. ㎡ Sammenlignet med topp 15% + 46.25 kWt …" at bounding box center [145, 534] width 186 height 67
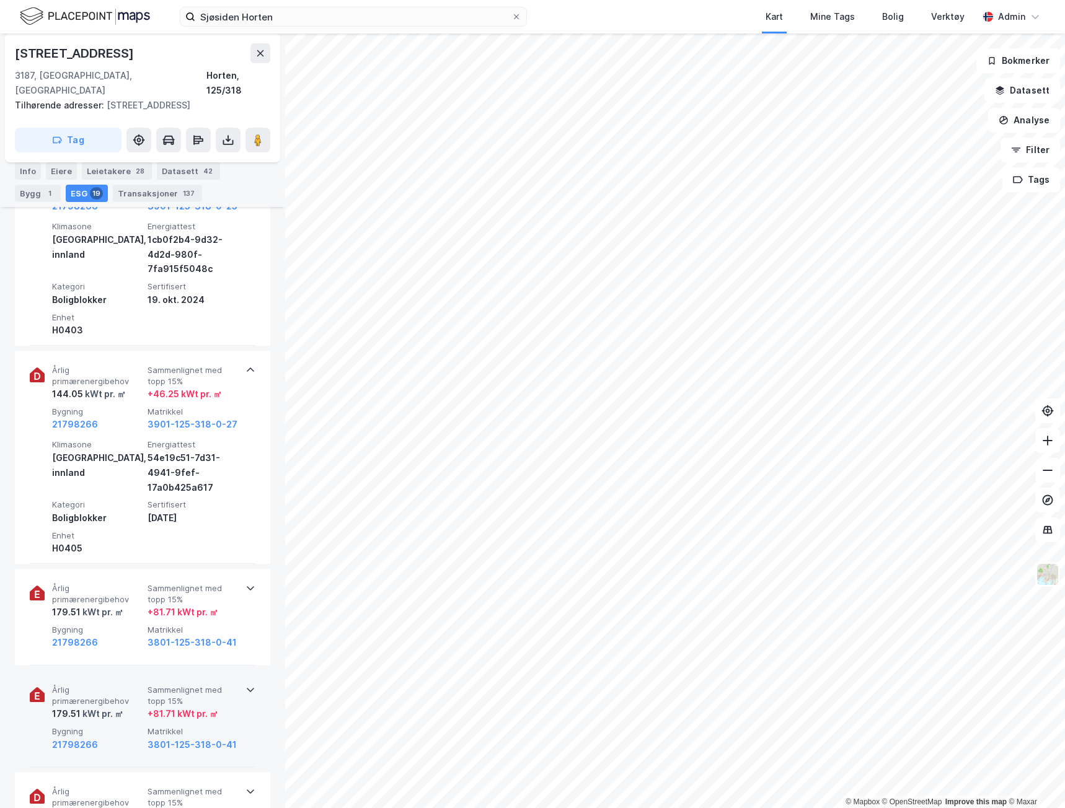
scroll to position [735, 0]
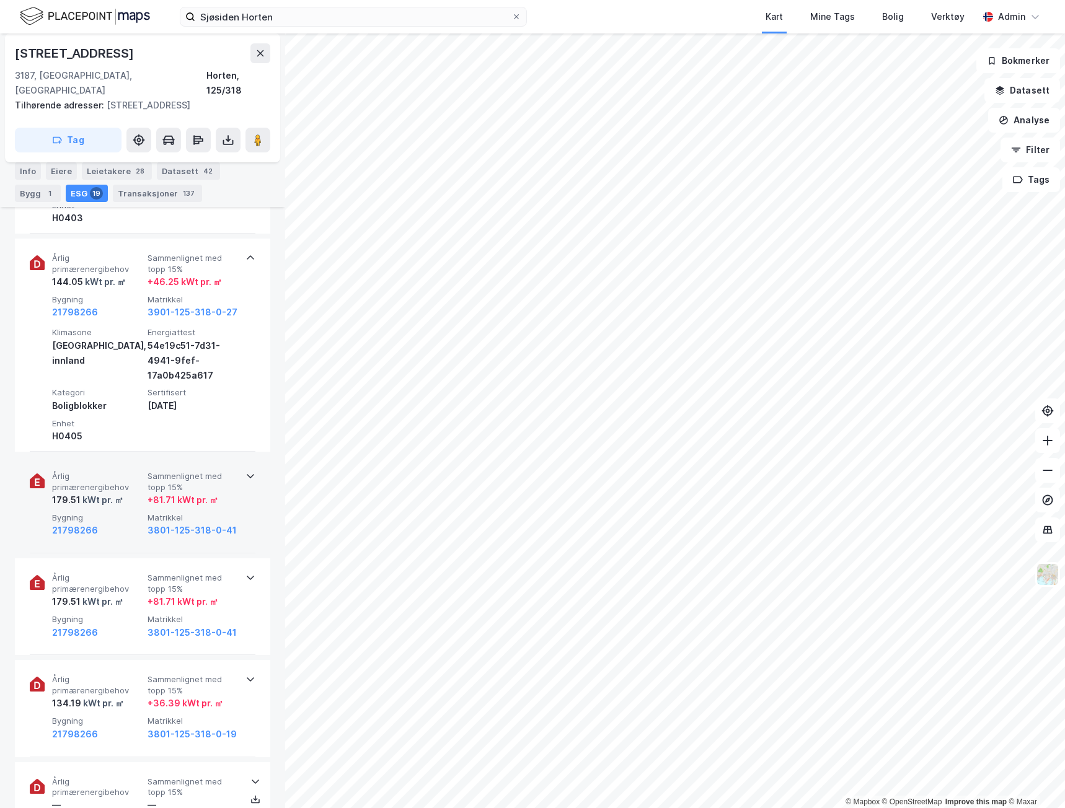
click at [121, 523] on div "21798266" at bounding box center [97, 530] width 91 height 15
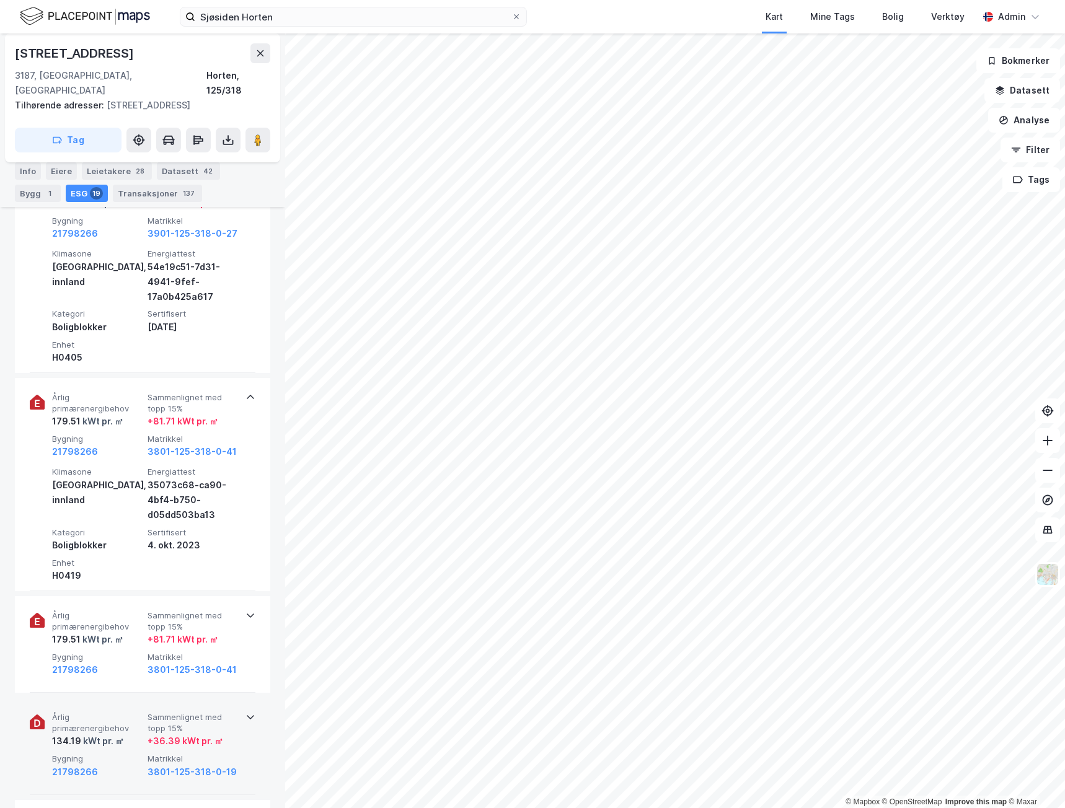
scroll to position [921, 0]
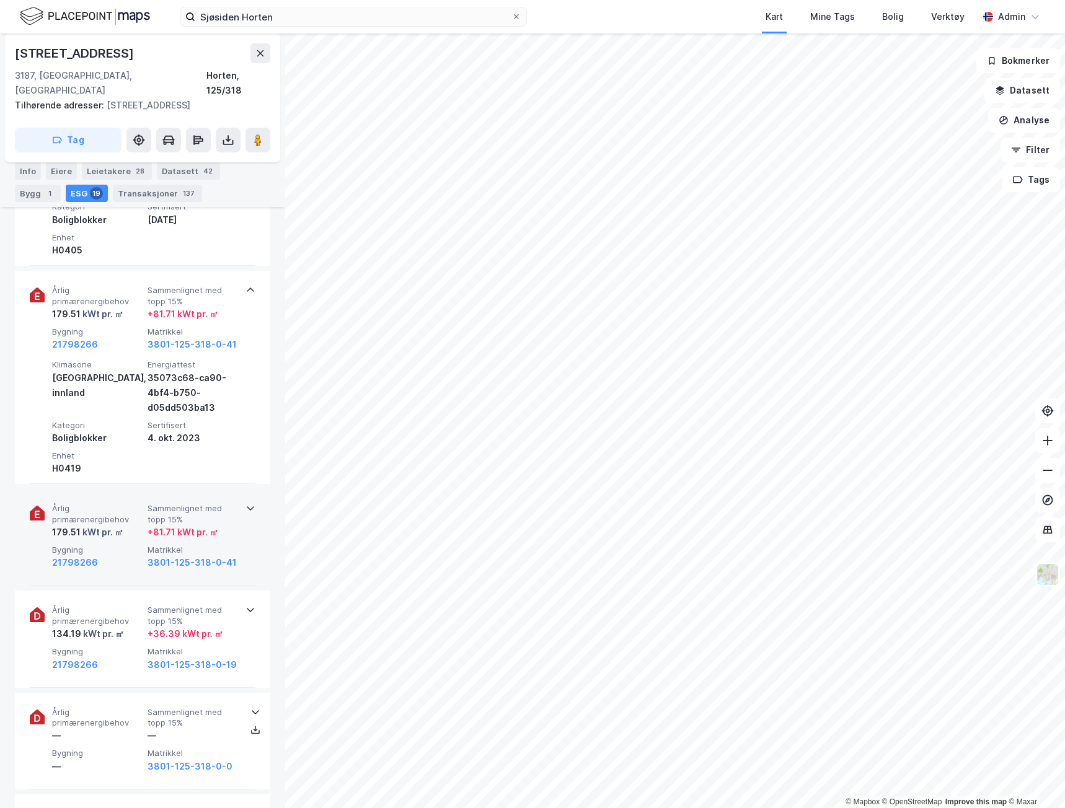
click at [119, 545] on span "Bygning" at bounding box center [97, 550] width 91 height 11
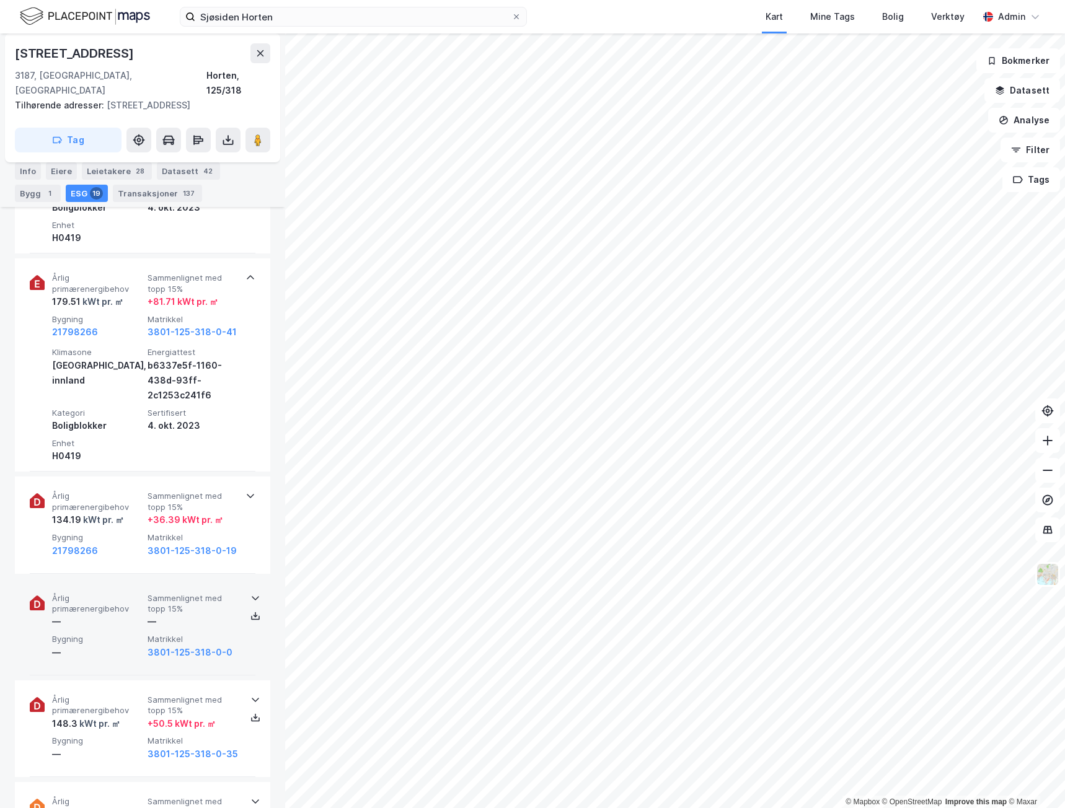
scroll to position [1169, 0]
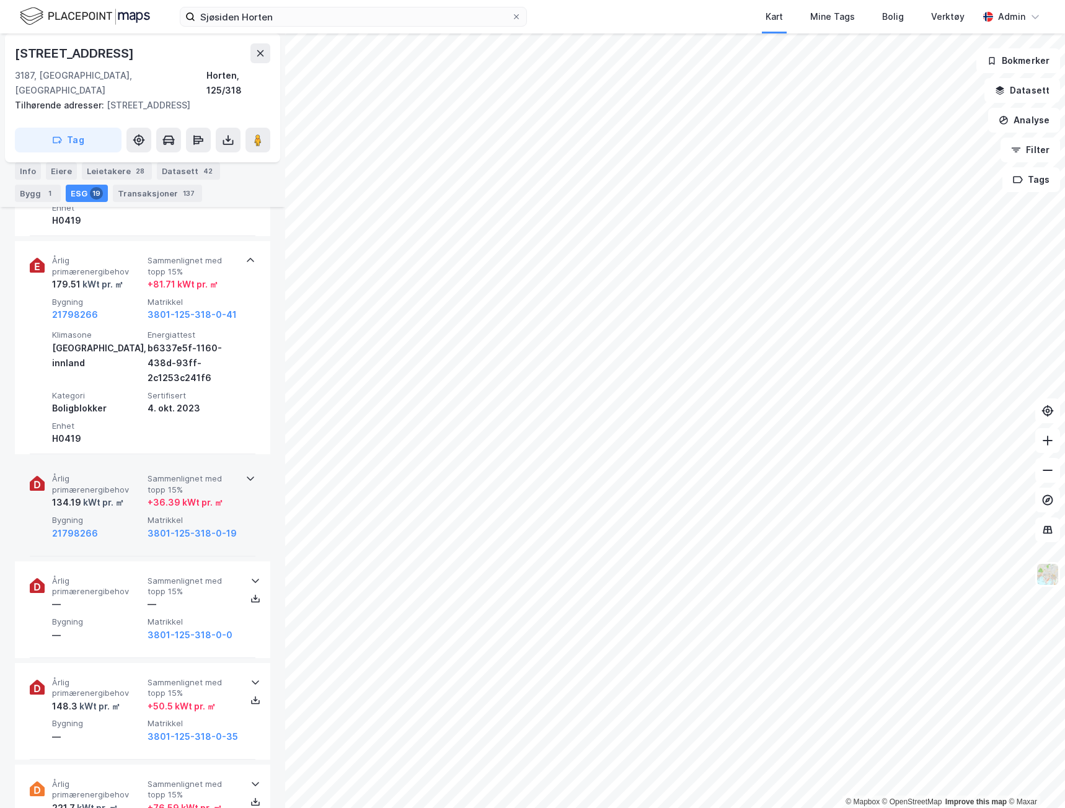
click at [133, 530] on div "Årlig primærenergibehov 134.19 kWt pr. ㎡ Sammenlignet med topp 15% + 36.39 kWt …" at bounding box center [143, 507] width 226 height 97
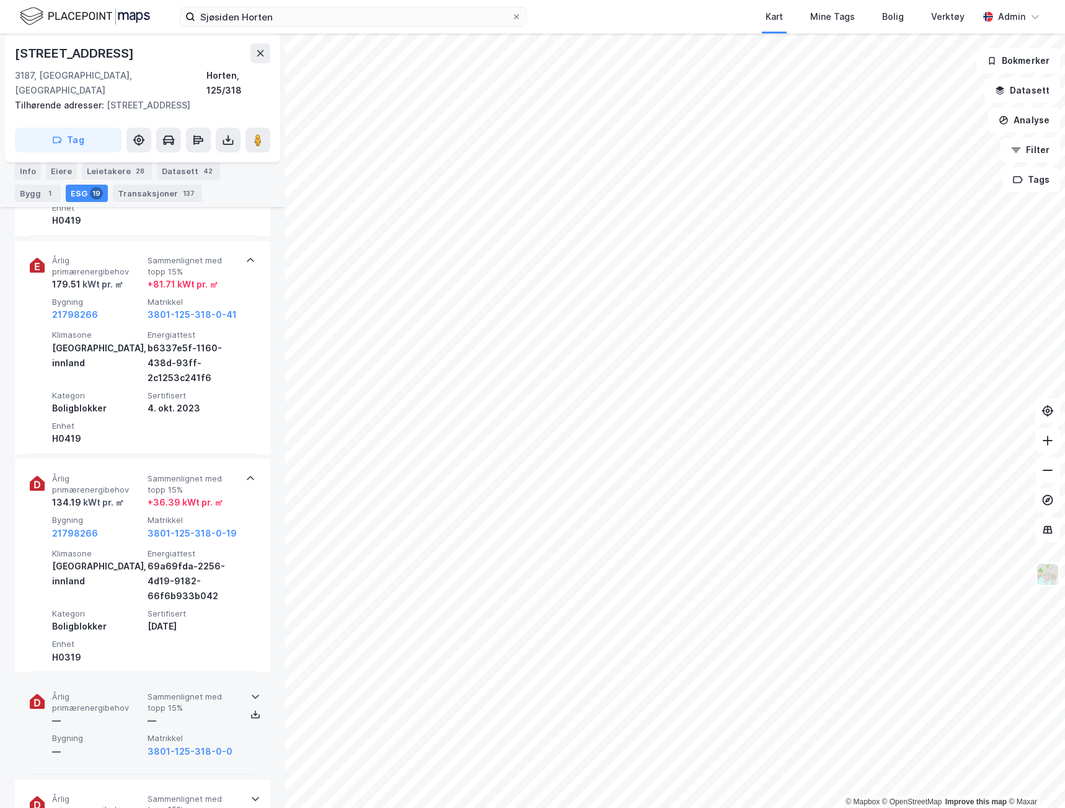
click at [103, 733] on span "Bygning" at bounding box center [97, 738] width 91 height 11
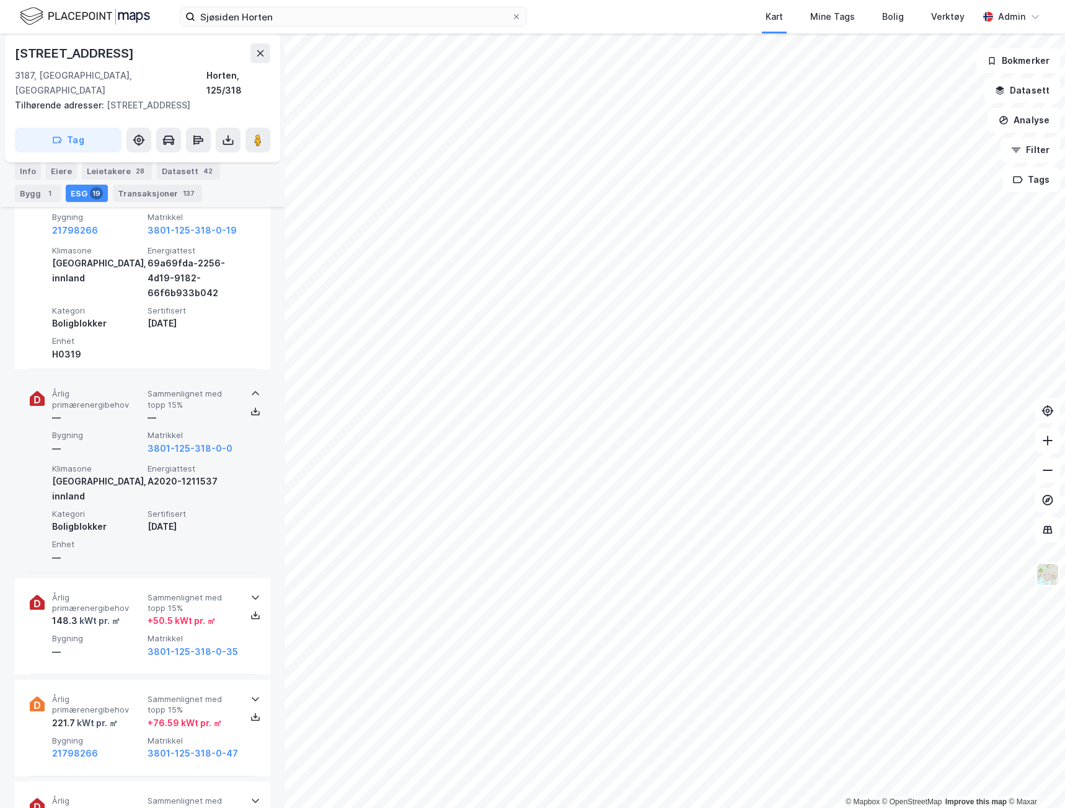
scroll to position [1479, 0]
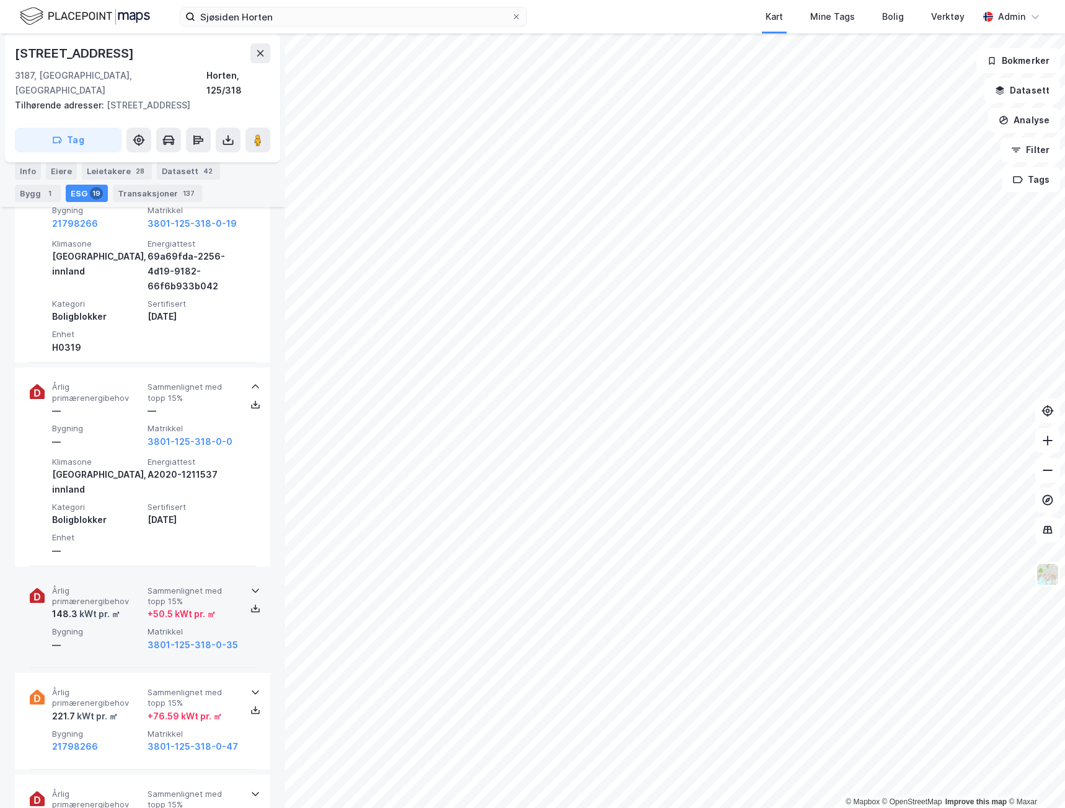
click at [118, 586] on span "Årlig primærenergibehov" at bounding box center [97, 597] width 91 height 22
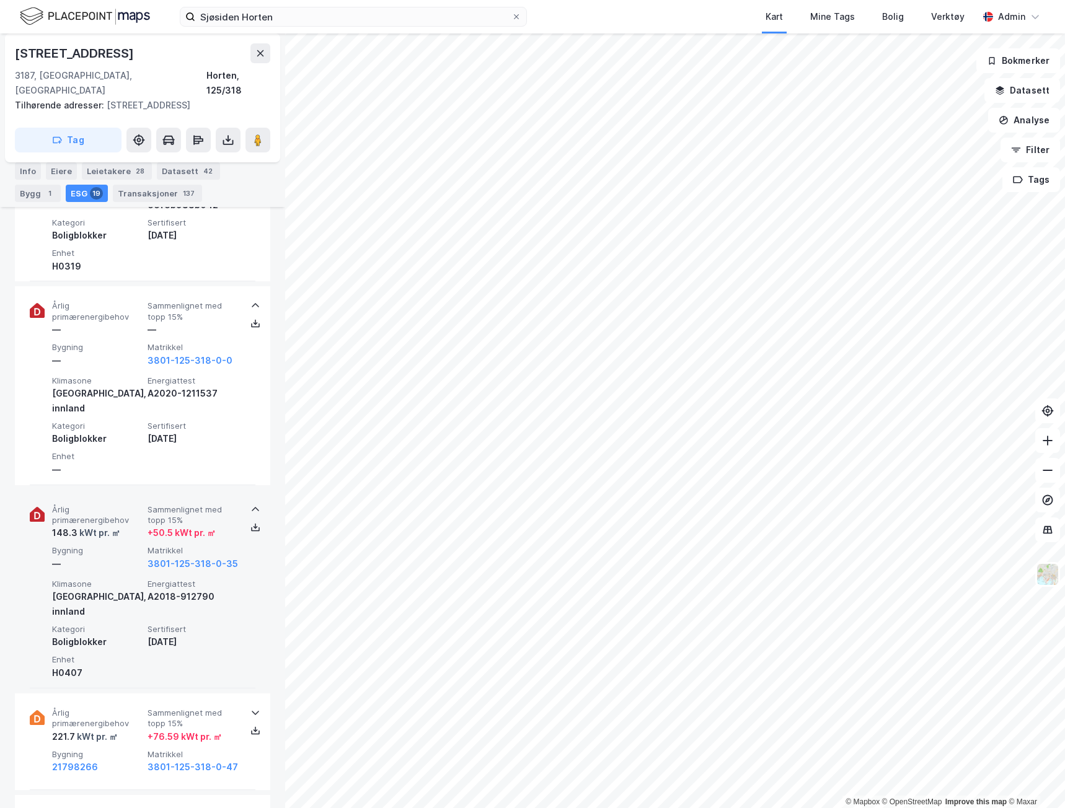
scroll to position [1727, 0]
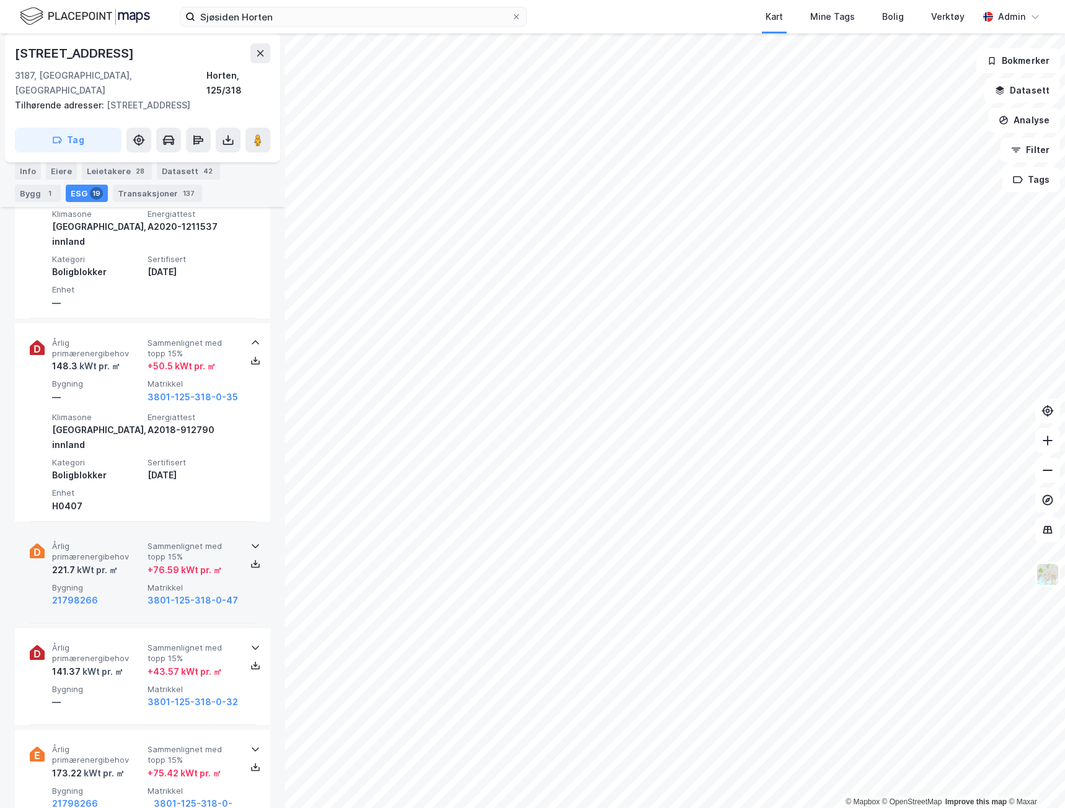
drag, startPoint x: 109, startPoint y: 558, endPoint x: 109, endPoint y: 565, distance: 7.4
click at [109, 593] on div "21798266" at bounding box center [97, 600] width 91 height 15
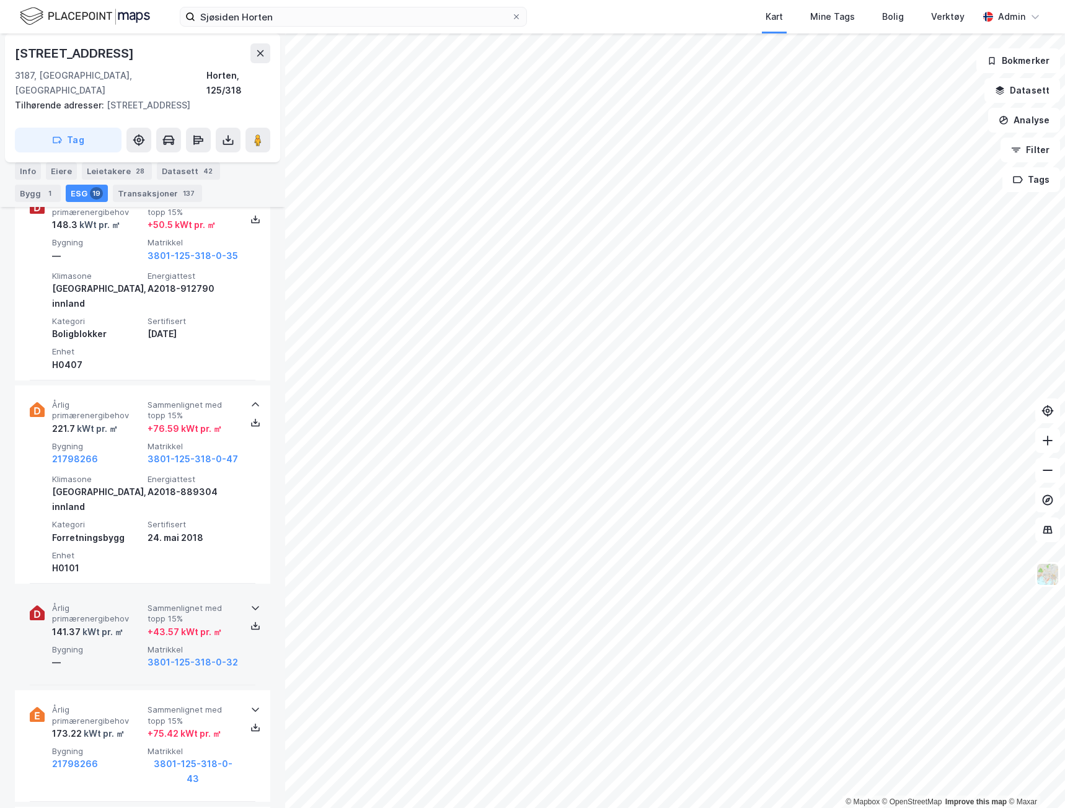
scroll to position [1913, 0]
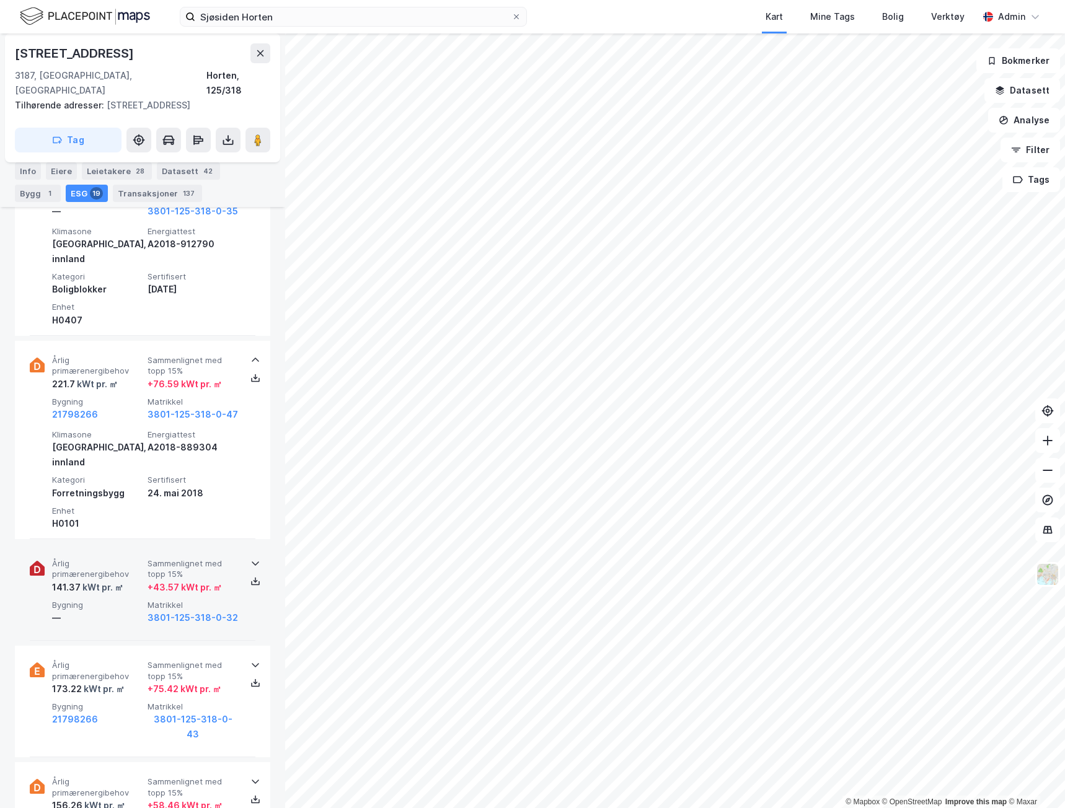
click at [117, 572] on div "Årlig primærenergibehov 141.37 kWt pr. ㎡ Sammenlignet med topp 15% + 43.57 kWt …" at bounding box center [143, 592] width 226 height 97
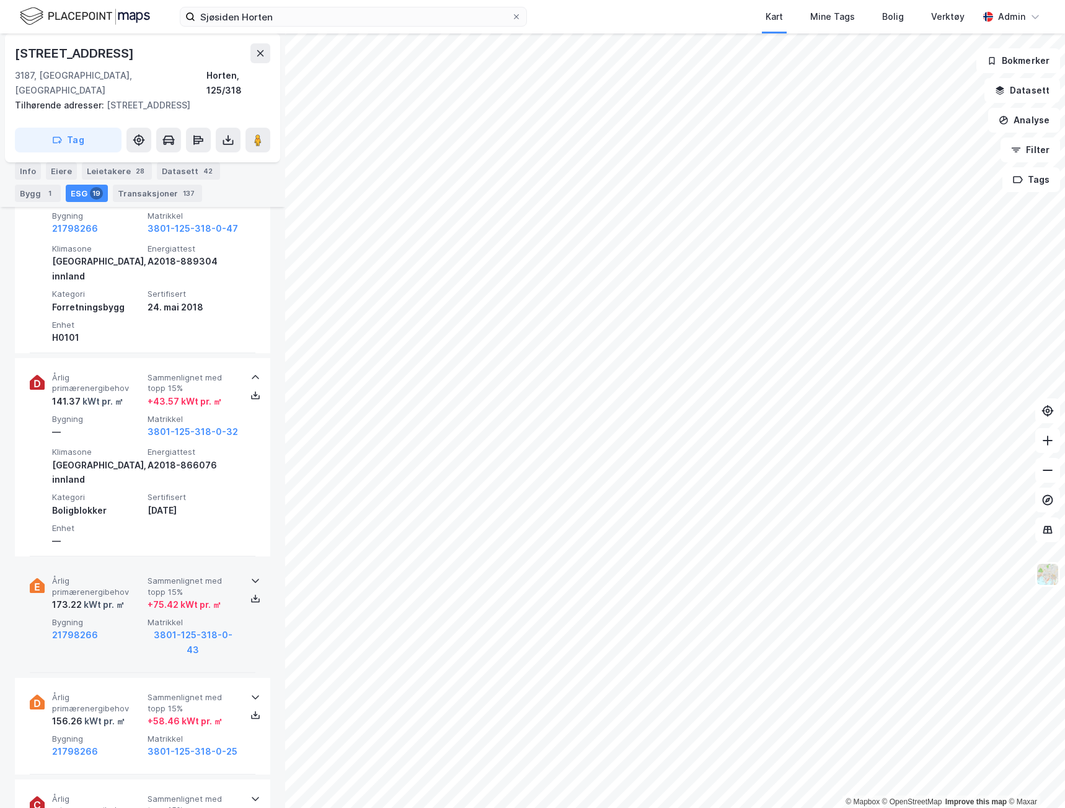
click at [113, 598] on div "kWt pr. ㎡" at bounding box center [103, 605] width 43 height 15
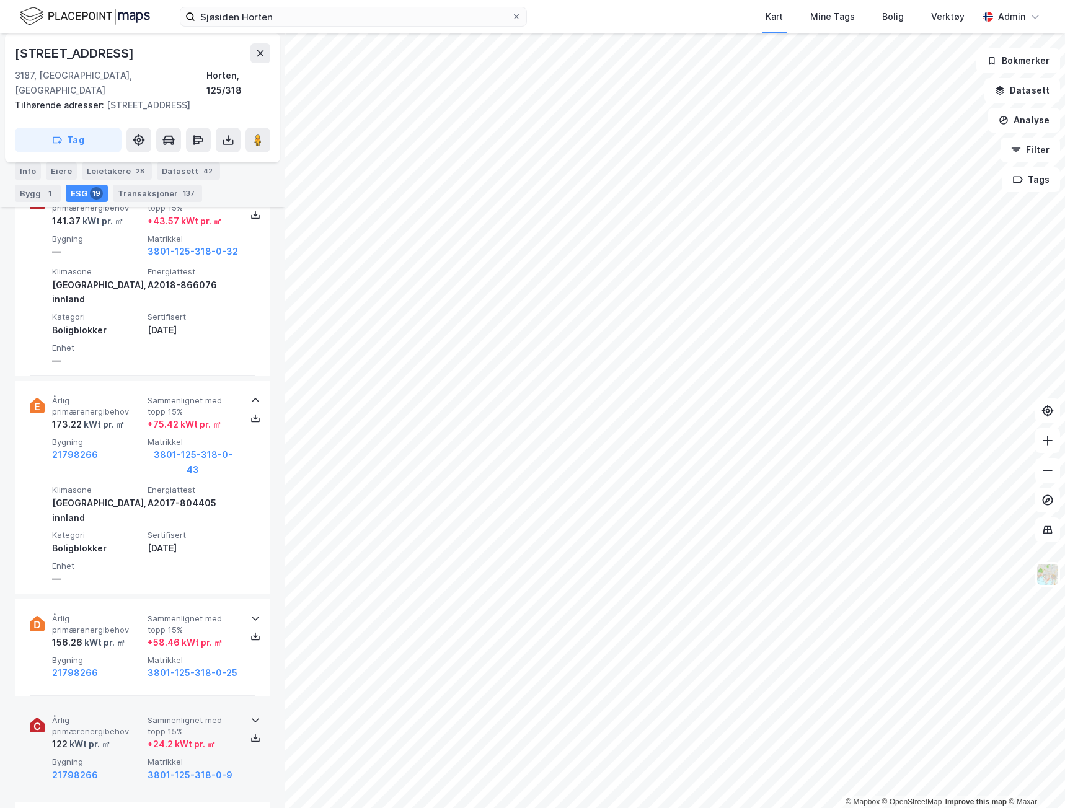
scroll to position [2285, 0]
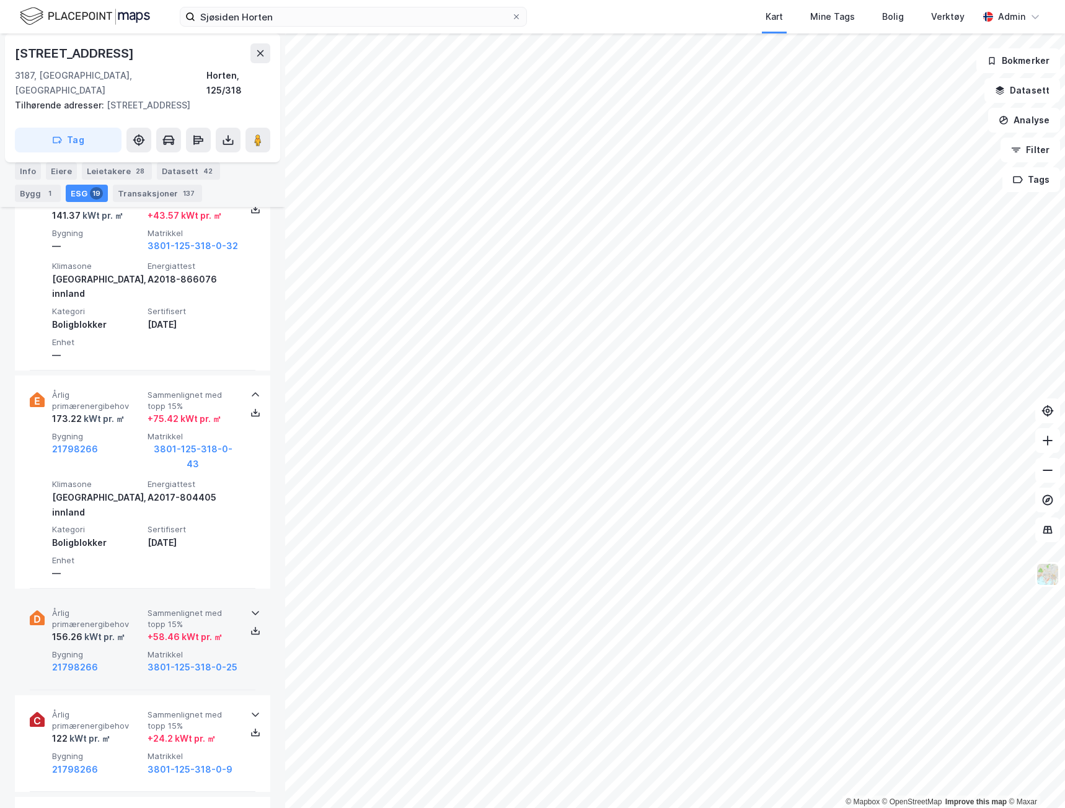
click at [118, 660] on div "21798266" at bounding box center [97, 667] width 91 height 15
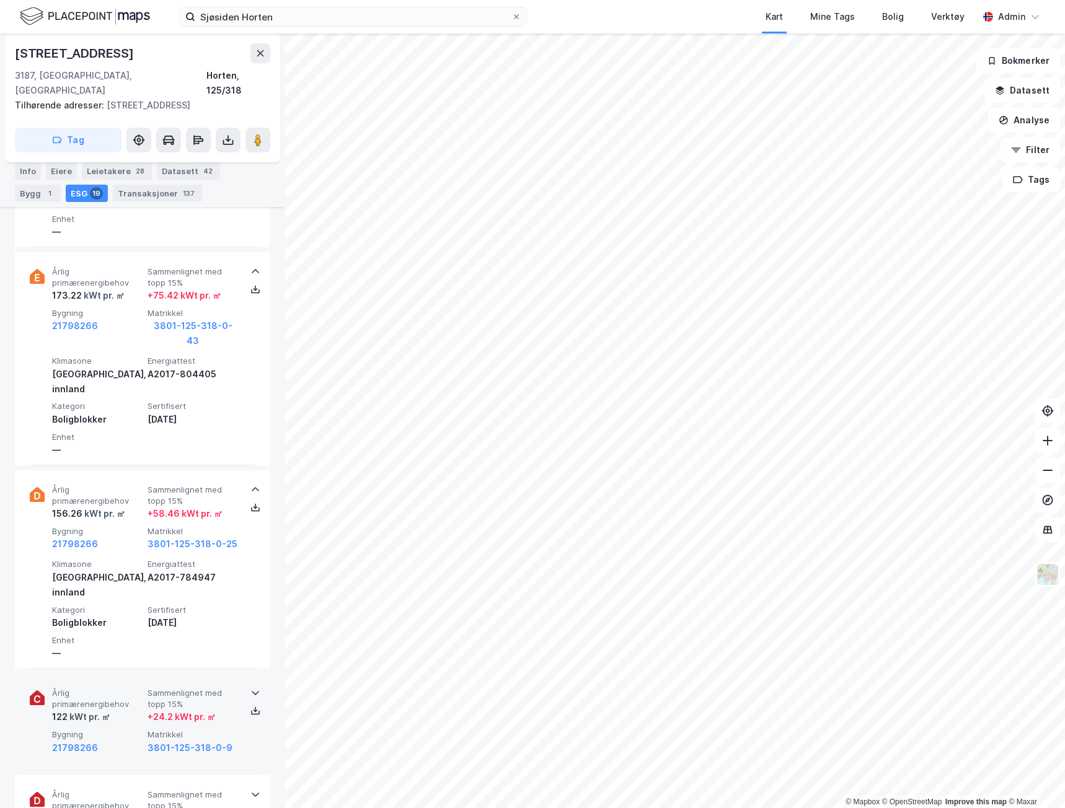
scroll to position [2409, 0]
click at [123, 740] on div "21798266" at bounding box center [97, 747] width 91 height 15
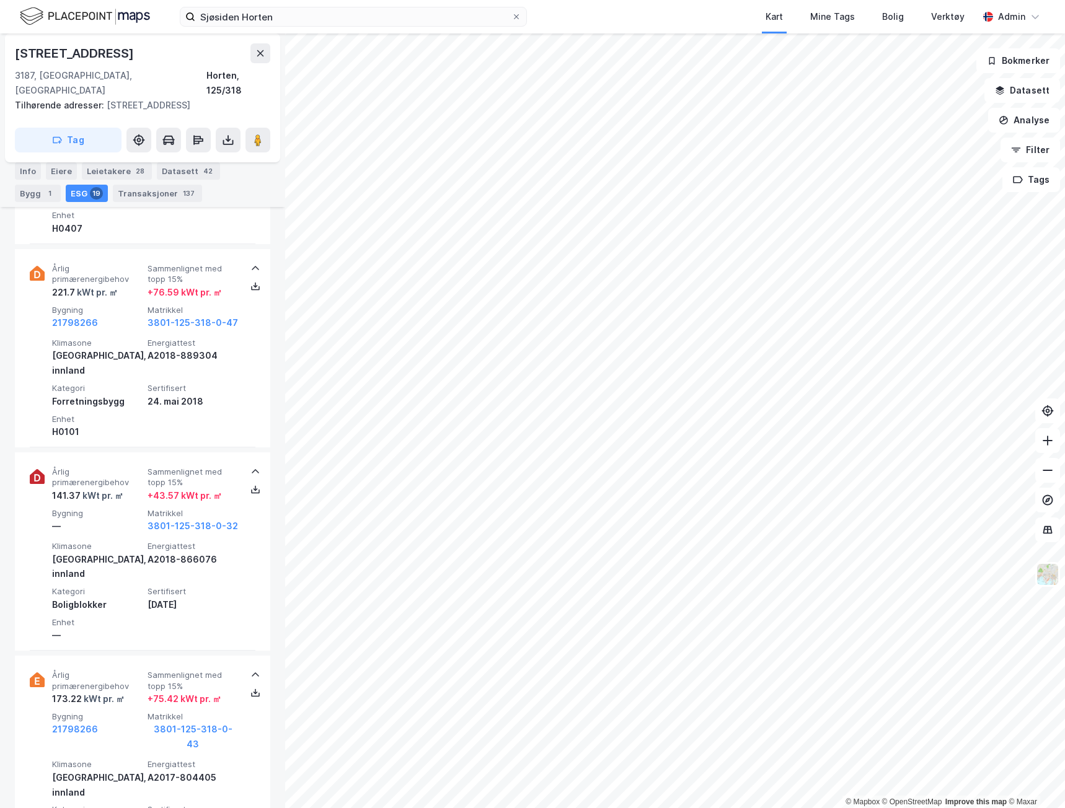
scroll to position [1975, 0]
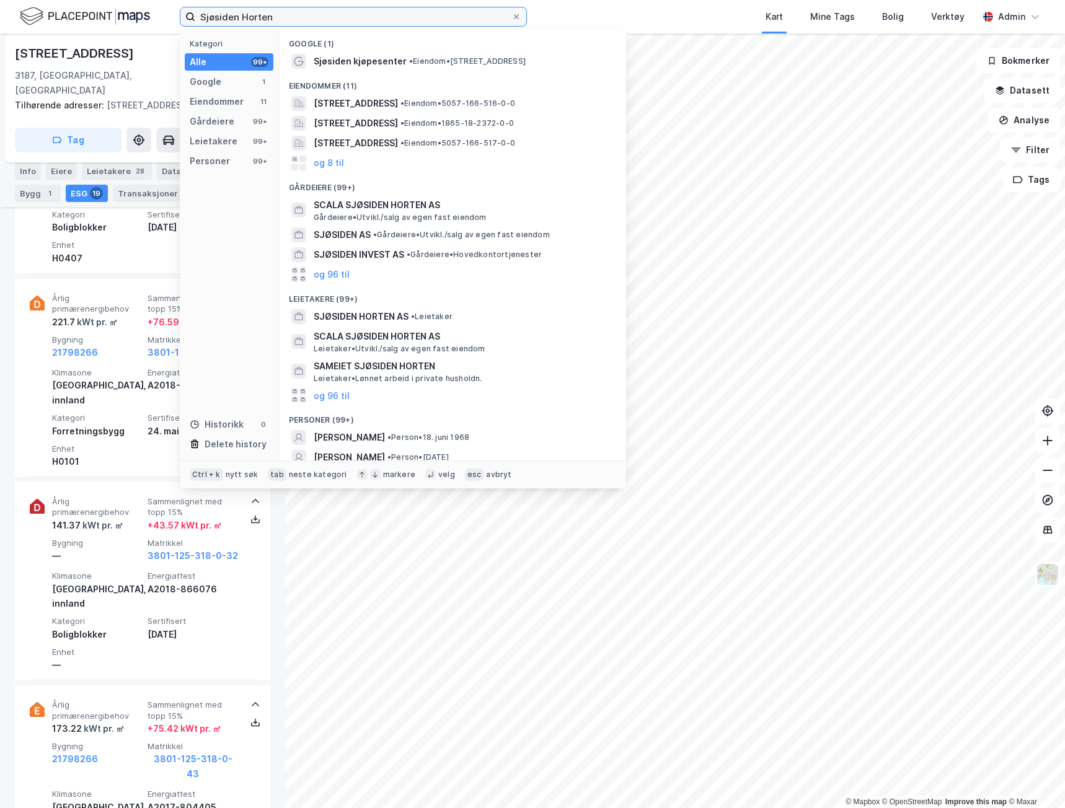
drag, startPoint x: 321, startPoint y: 19, endPoint x: 127, endPoint y: 17, distance: 194.1
click at [127, 17] on div "Sjøsiden Horten Kategori Alle 99+ Google 1 Eiendommer 11 Gårdeiere 99+ Leietake…" at bounding box center [532, 16] width 1065 height 33
paste input "[STREET_ADDRESS]"
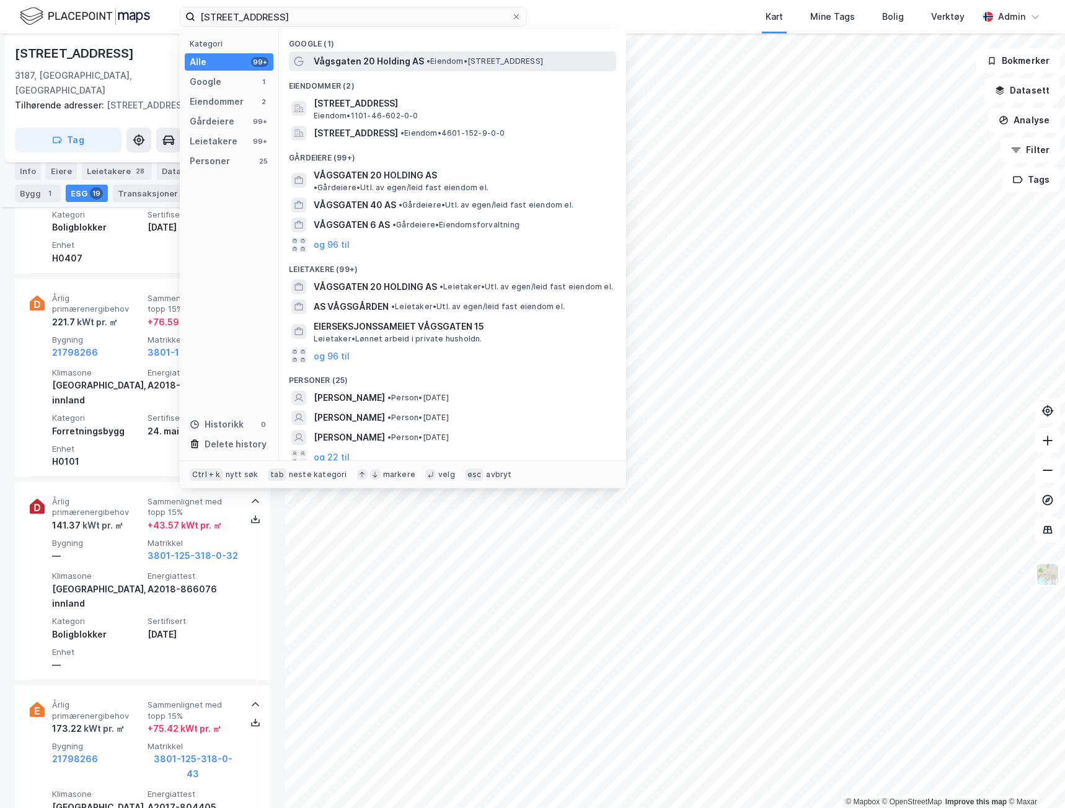
click at [339, 60] on span "Vågsgaten 20 Holding AS" at bounding box center [369, 61] width 110 height 15
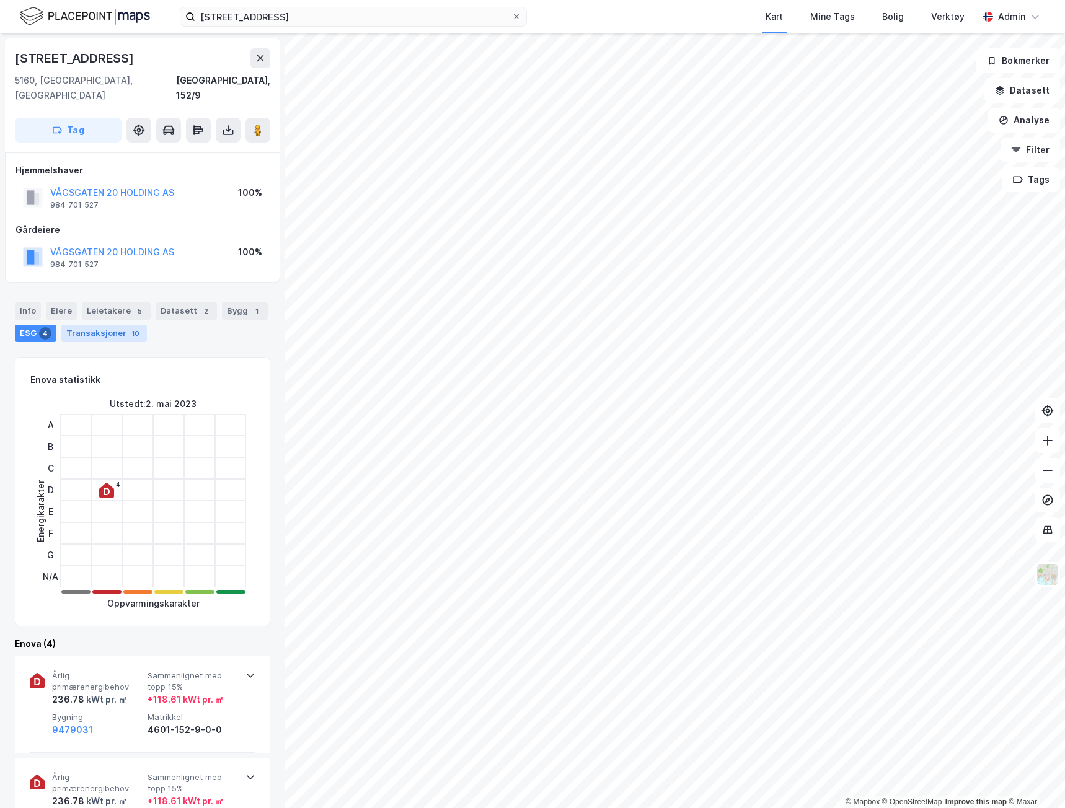
click at [107, 325] on div "Transaksjoner 10" at bounding box center [104, 333] width 86 height 17
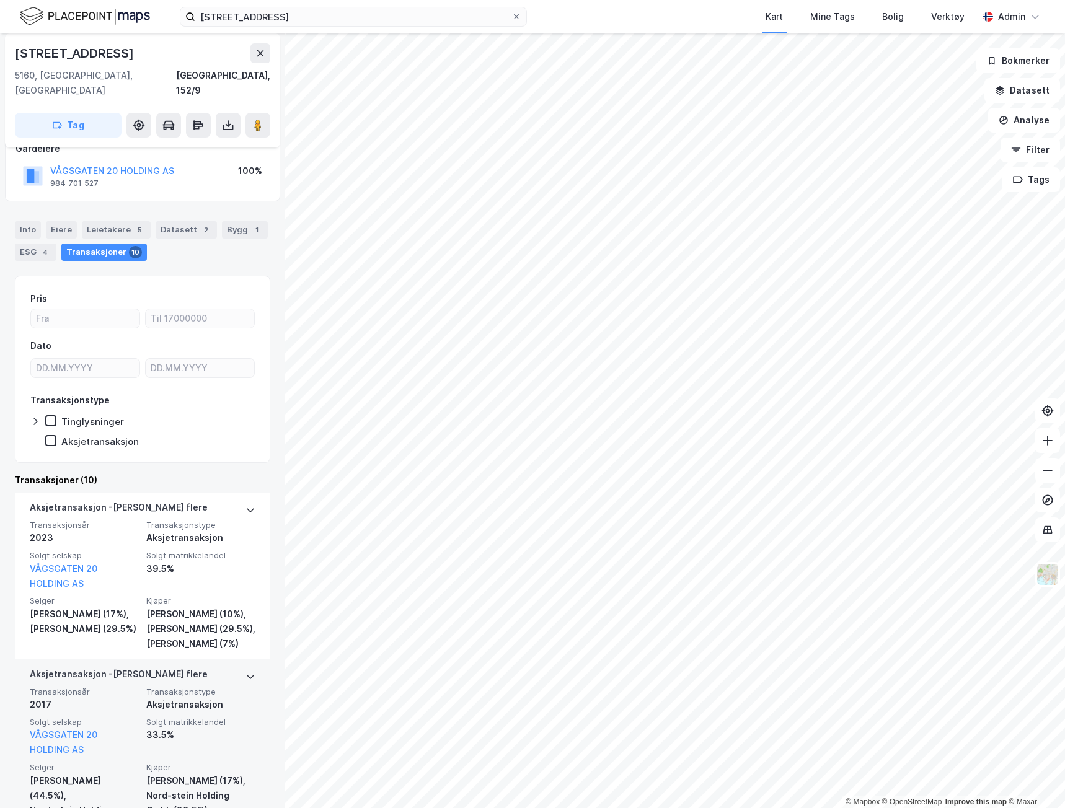
scroll to position [62, 0]
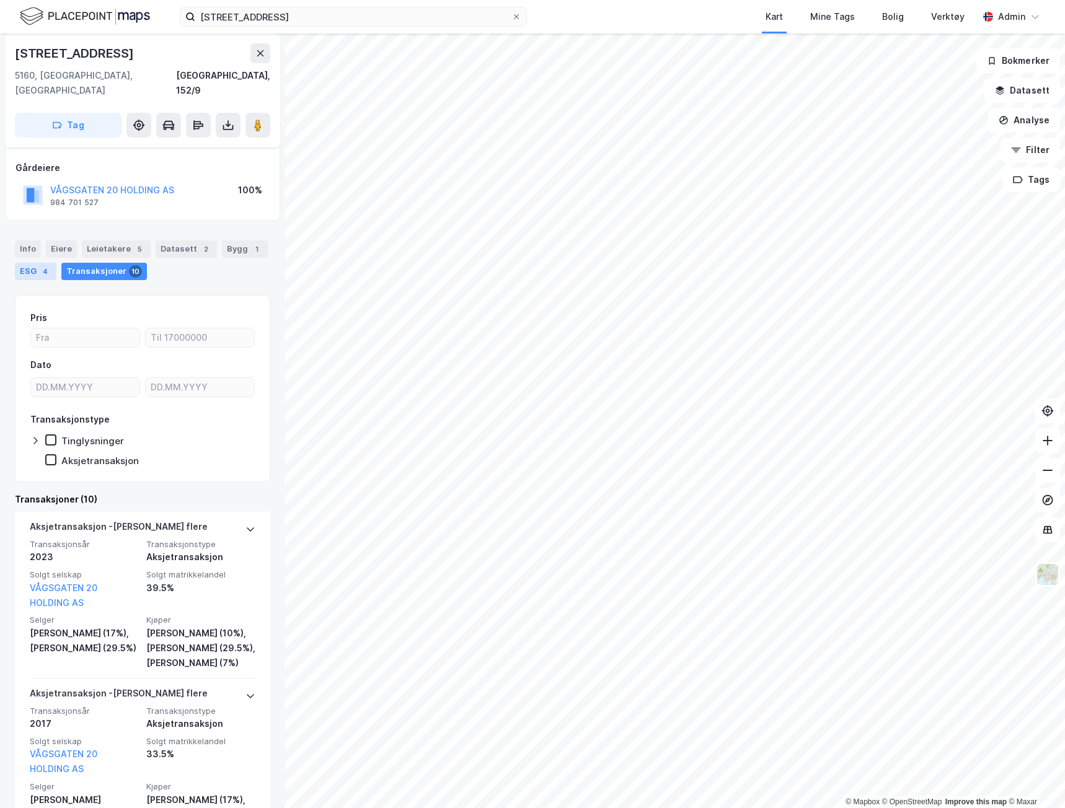
click at [42, 265] on div "4" at bounding box center [45, 271] width 12 height 12
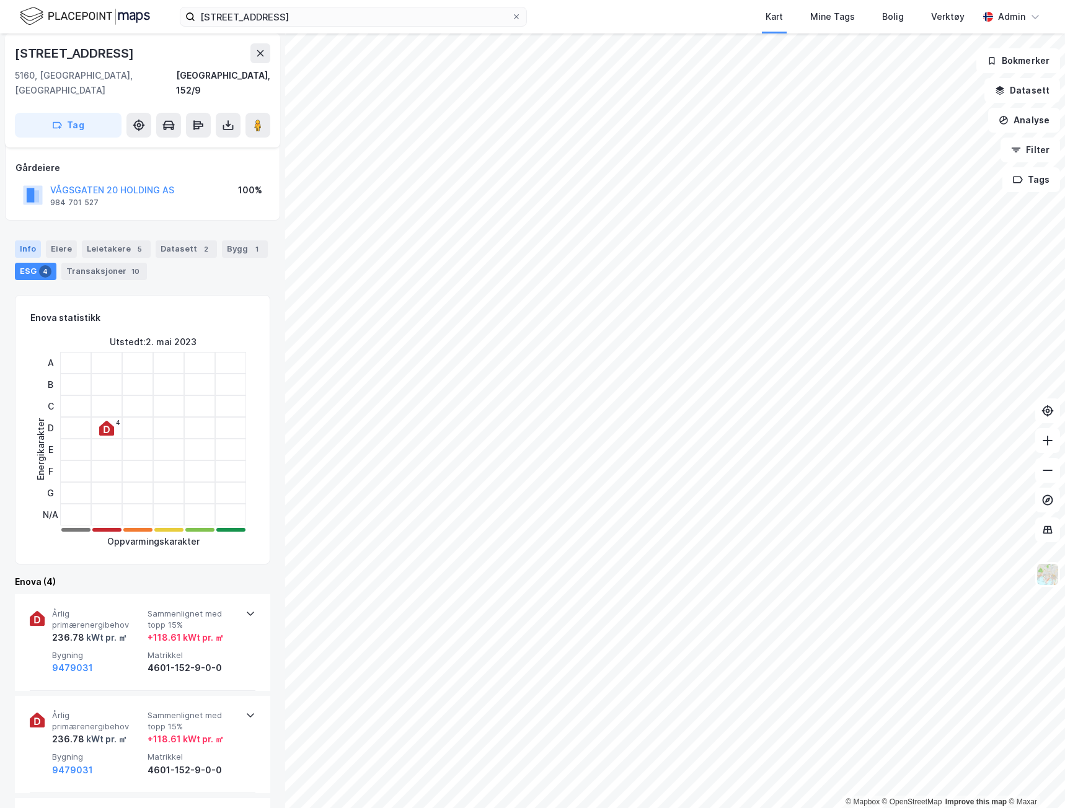
click at [32, 241] on div "Info" at bounding box center [28, 249] width 26 height 17
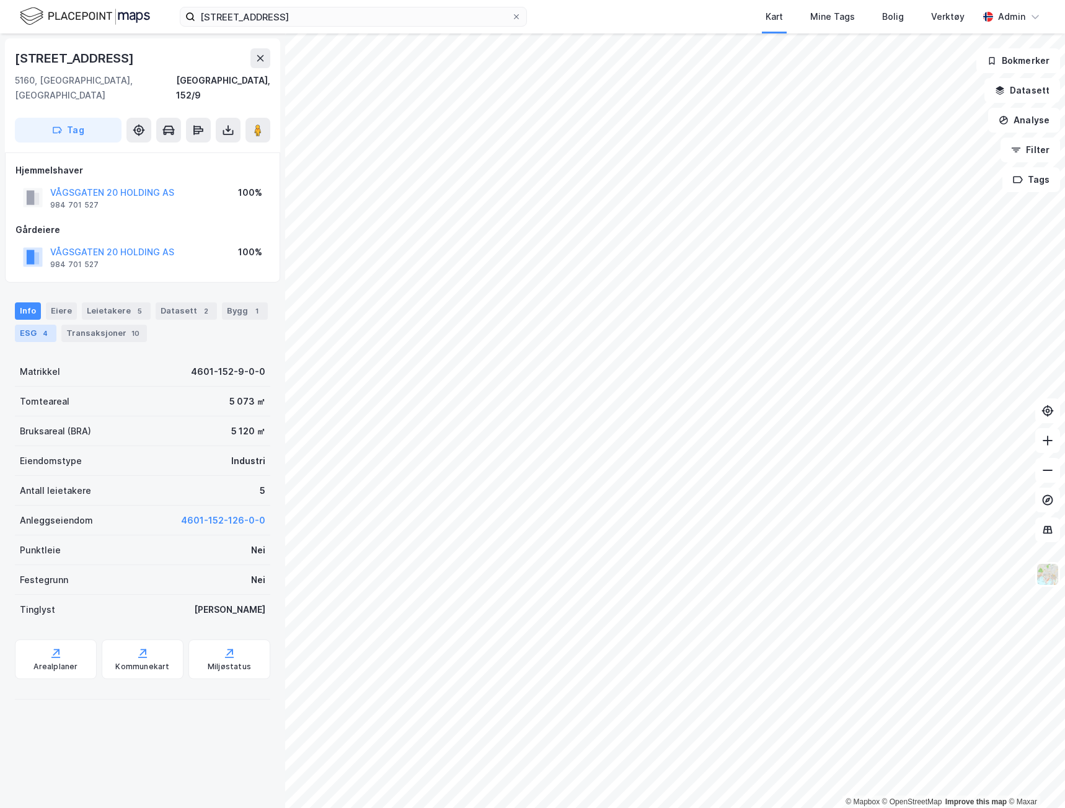
click at [42, 327] on div "4" at bounding box center [45, 333] width 12 height 12
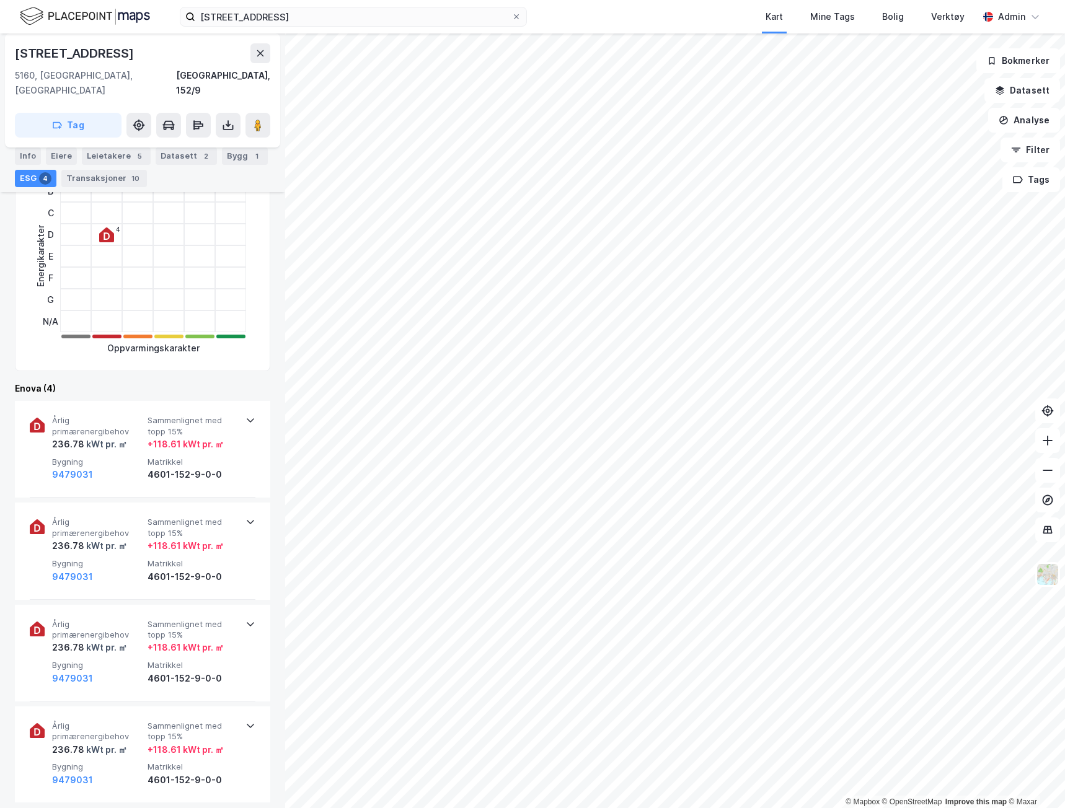
scroll to position [248, 0]
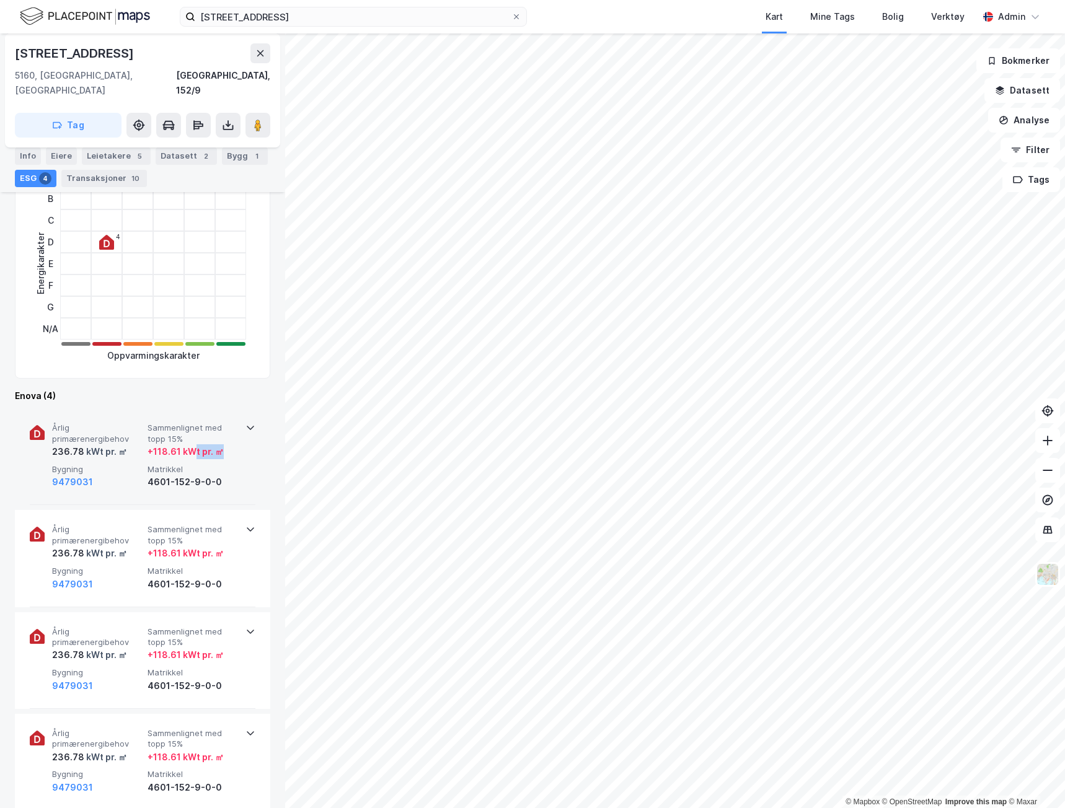
click at [196, 444] on div "Årlig primærenergibehov 236.78 kWt pr. ㎡ Sammenlignet med topp 15% + 118.61 kWt…" at bounding box center [145, 456] width 186 height 67
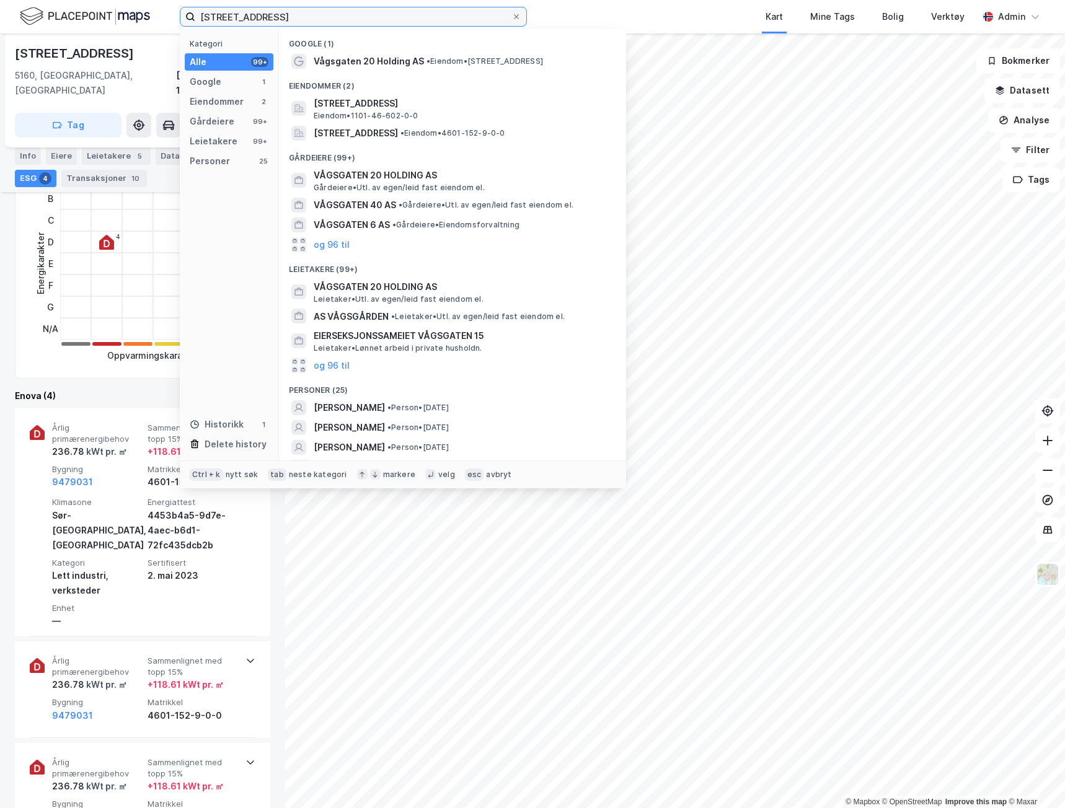
drag, startPoint x: 193, startPoint y: 17, endPoint x: 86, endPoint y: 4, distance: 108.7
click at [86, 4] on div "Vågsgaten 20 Kategori Alle 99+ Google 1 Eiendommer 2 Gårdeiere 99+ Leietakere 9…" at bounding box center [532, 16] width 1065 height 33
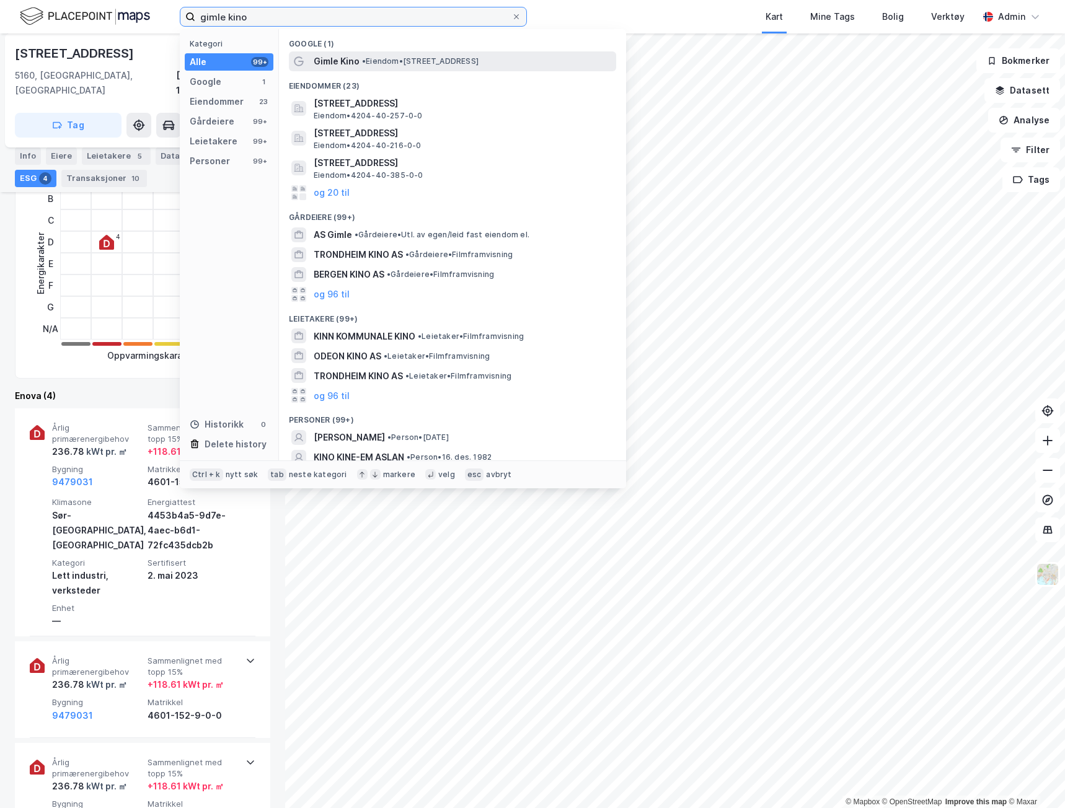
type input "gimle kino"
click at [460, 55] on div "Gimle Kino • Eiendom • [STREET_ADDRESS]" at bounding box center [464, 61] width 300 height 15
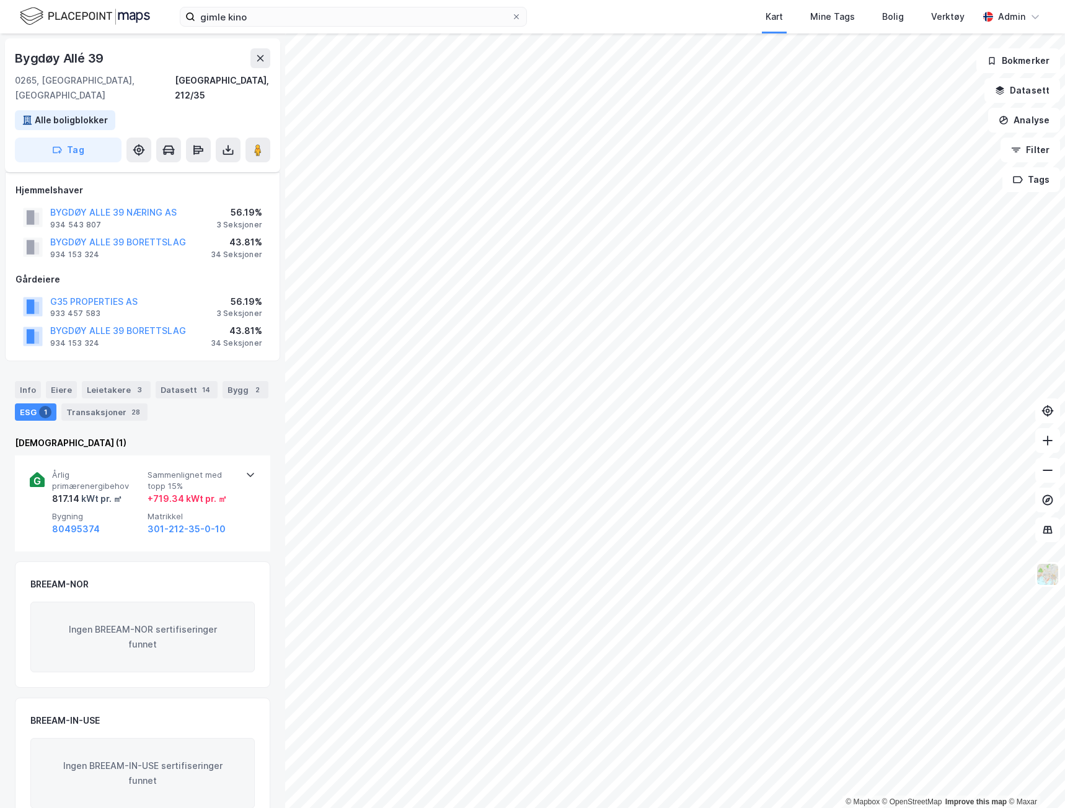
scroll to position [16, 0]
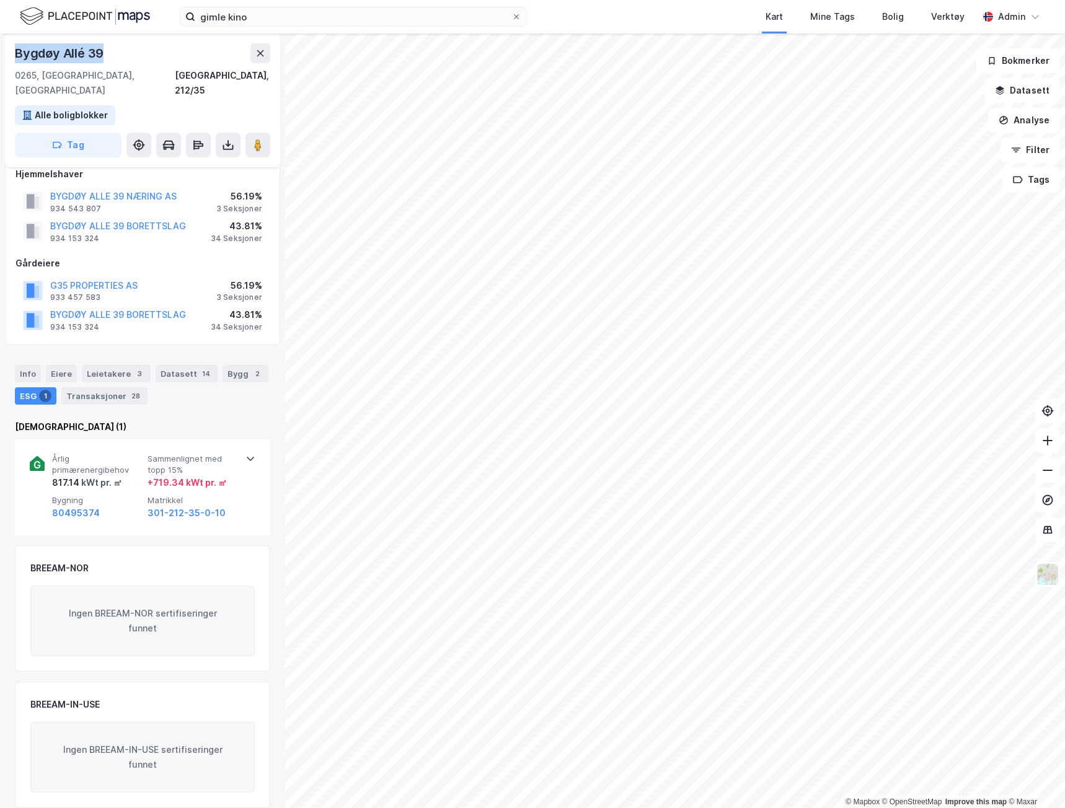
drag, startPoint x: 114, startPoint y: 51, endPoint x: 14, endPoint y: 62, distance: 101.0
click at [14, 62] on div "[STREET_ADDRESS], 212/35 Alle boligblokker Tag" at bounding box center [142, 100] width 275 height 134
copy div "Bygdøy Allé 39"
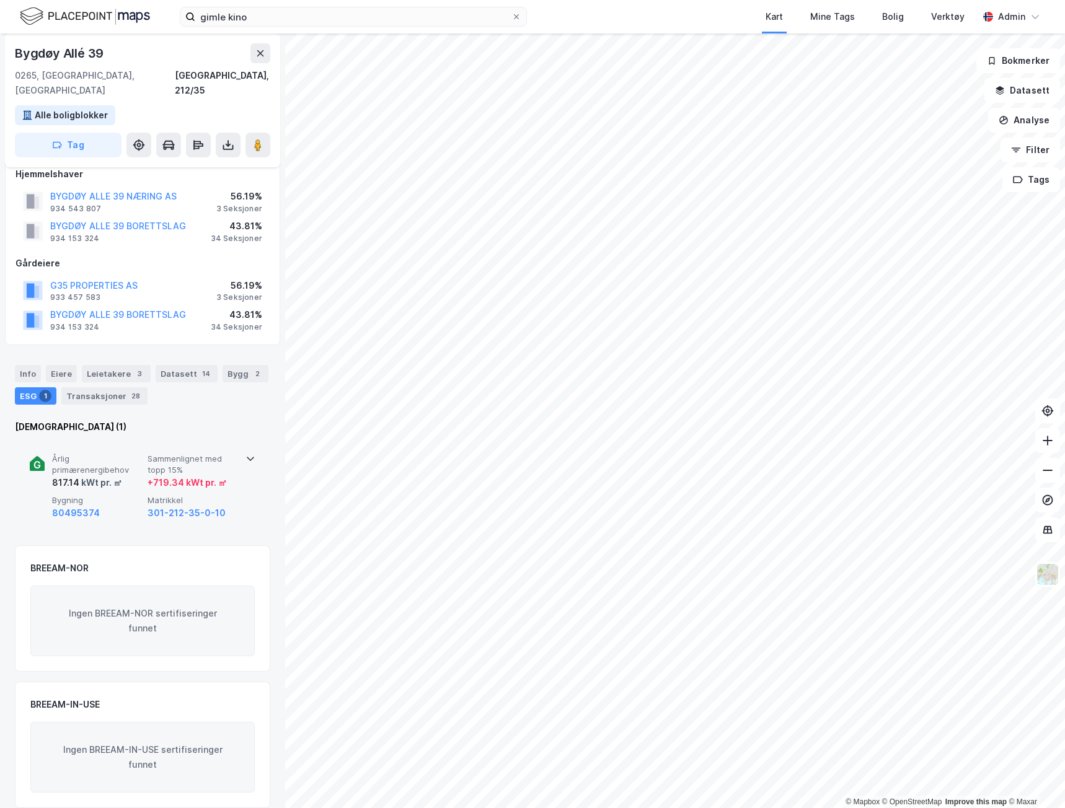
click at [97, 495] on span "Bygning" at bounding box center [97, 500] width 91 height 11
